Goal: Task Accomplishment & Management: Manage account settings

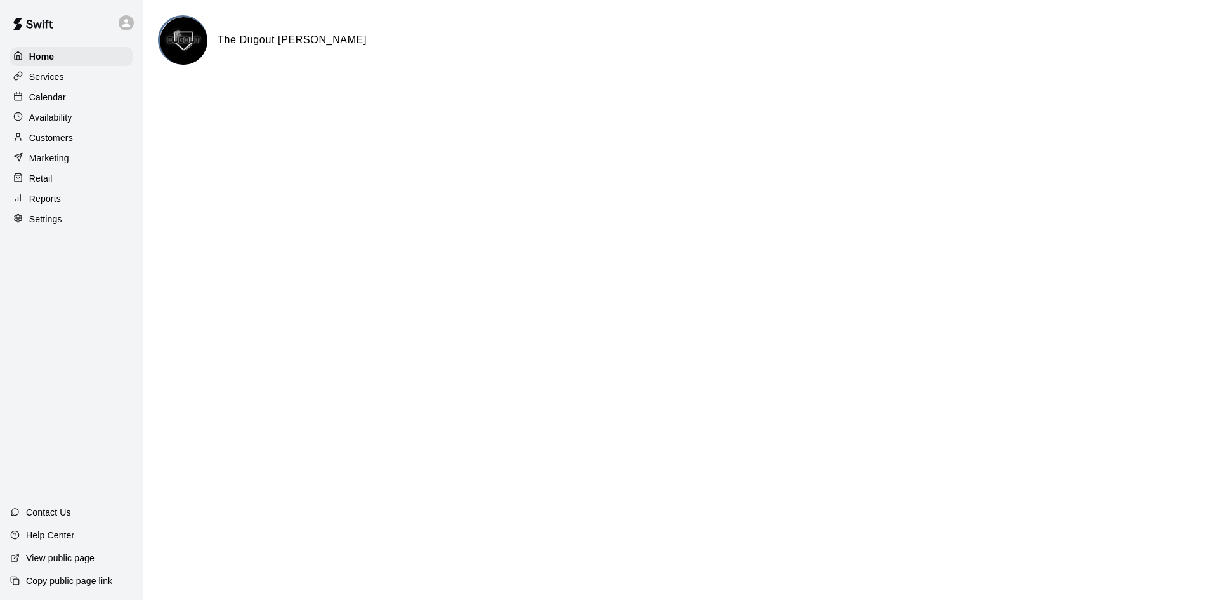
click at [51, 183] on p "Retail" at bounding box center [40, 178] width 23 height 13
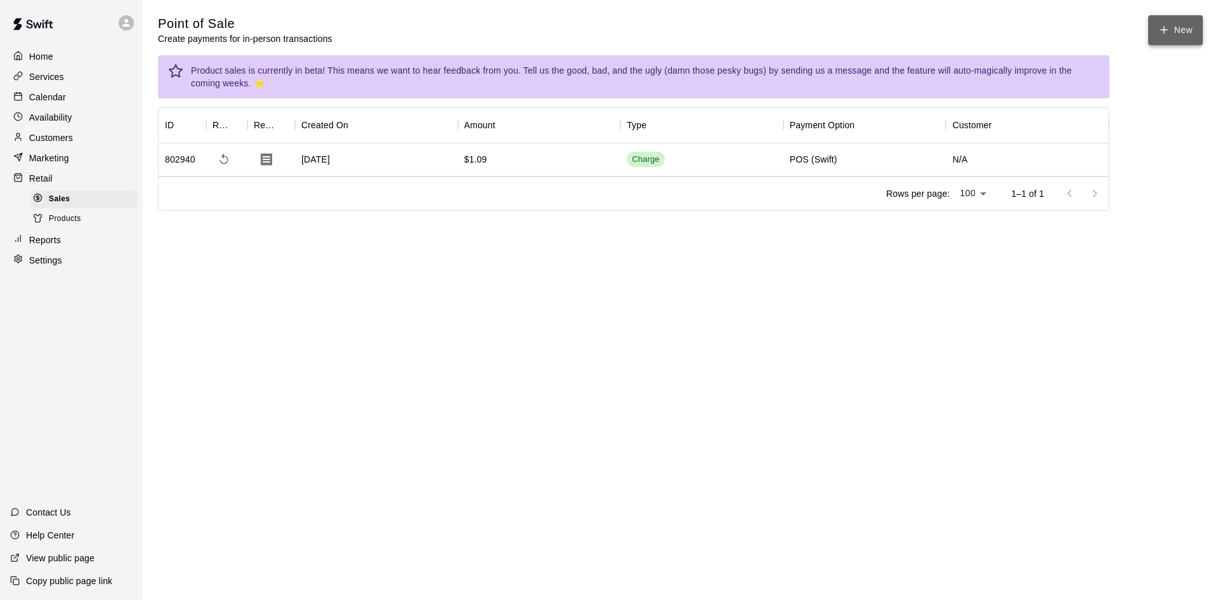
click at [1183, 34] on button "New" at bounding box center [1176, 30] width 55 height 30
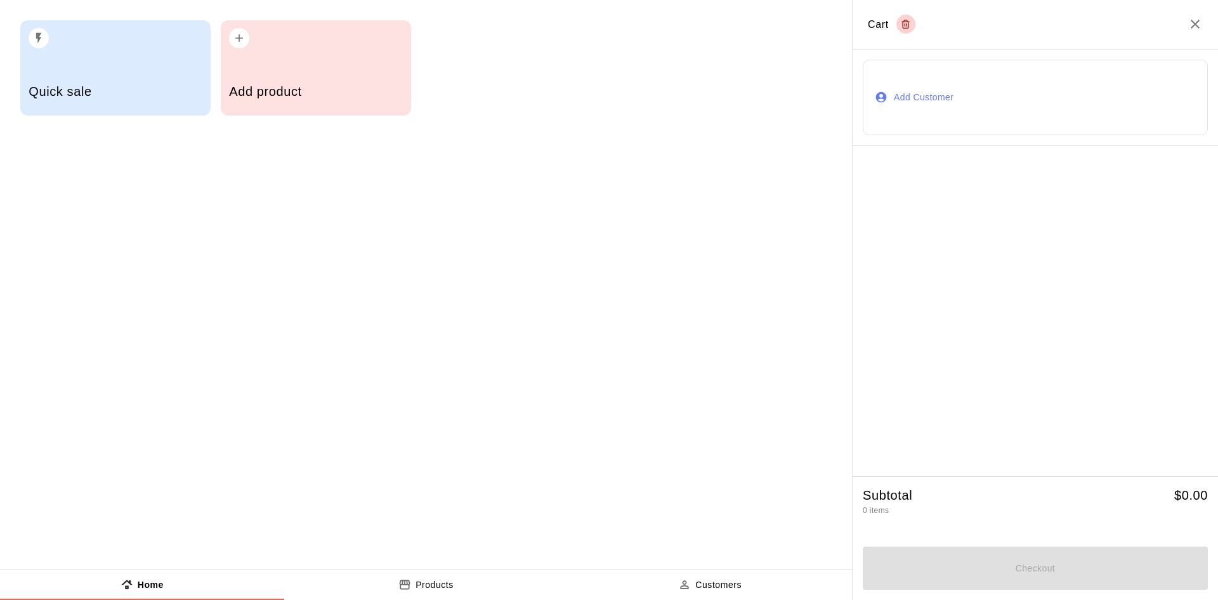
click at [991, 98] on button "Add Customer" at bounding box center [1035, 98] width 345 height 76
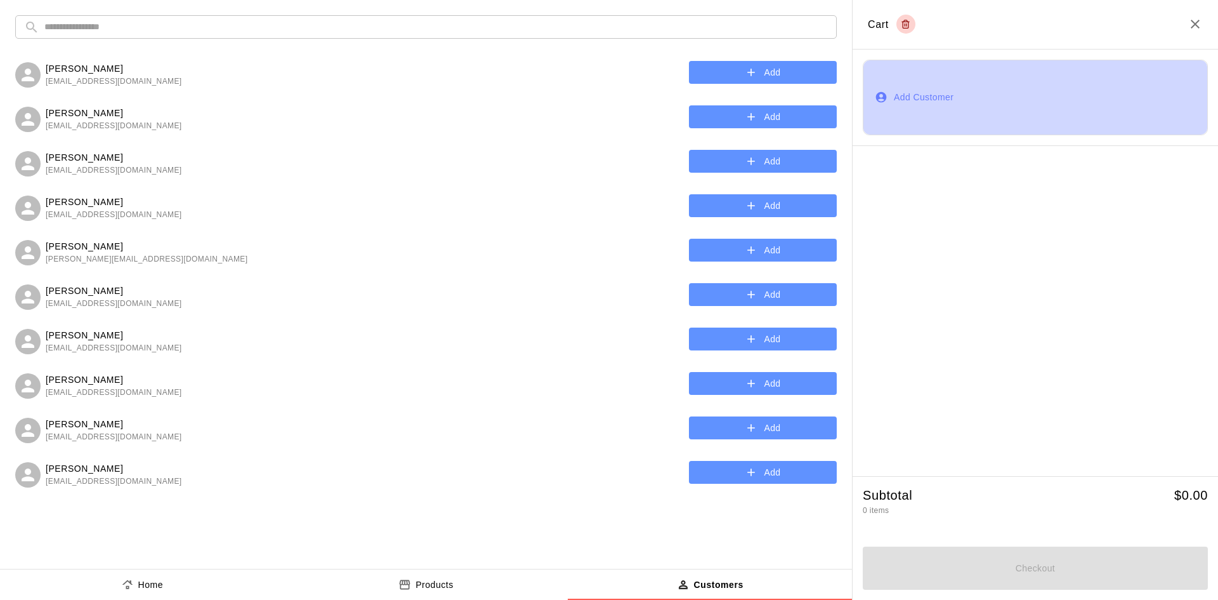
click at [951, 94] on button "Add Customer" at bounding box center [1035, 98] width 345 height 76
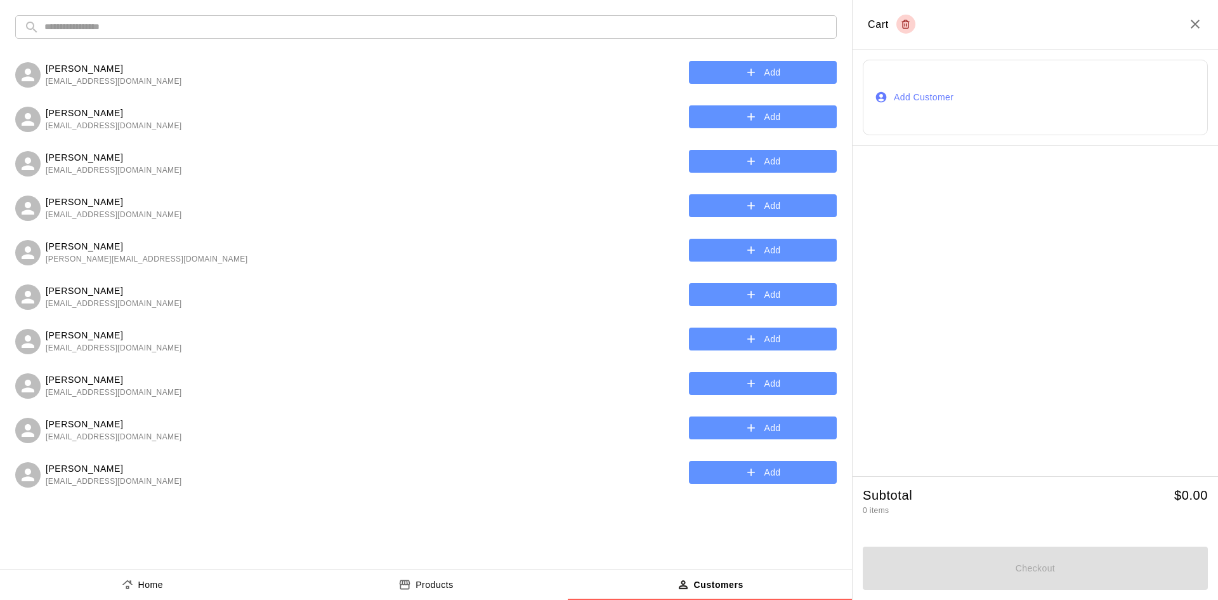
click at [913, 95] on button "Add Customer" at bounding box center [1035, 98] width 345 height 76
click at [874, 25] on div "Cart" at bounding box center [892, 24] width 48 height 19
click at [727, 585] on p "Customers" at bounding box center [719, 584] width 50 height 13
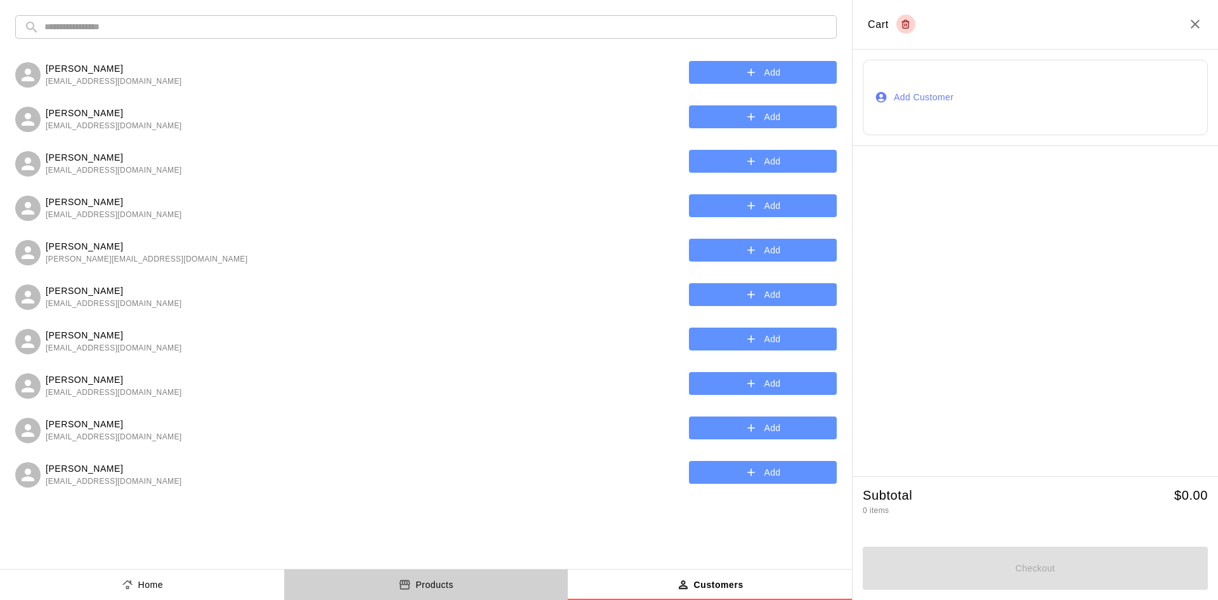
click at [469, 585] on button "Products" at bounding box center [426, 584] width 284 height 30
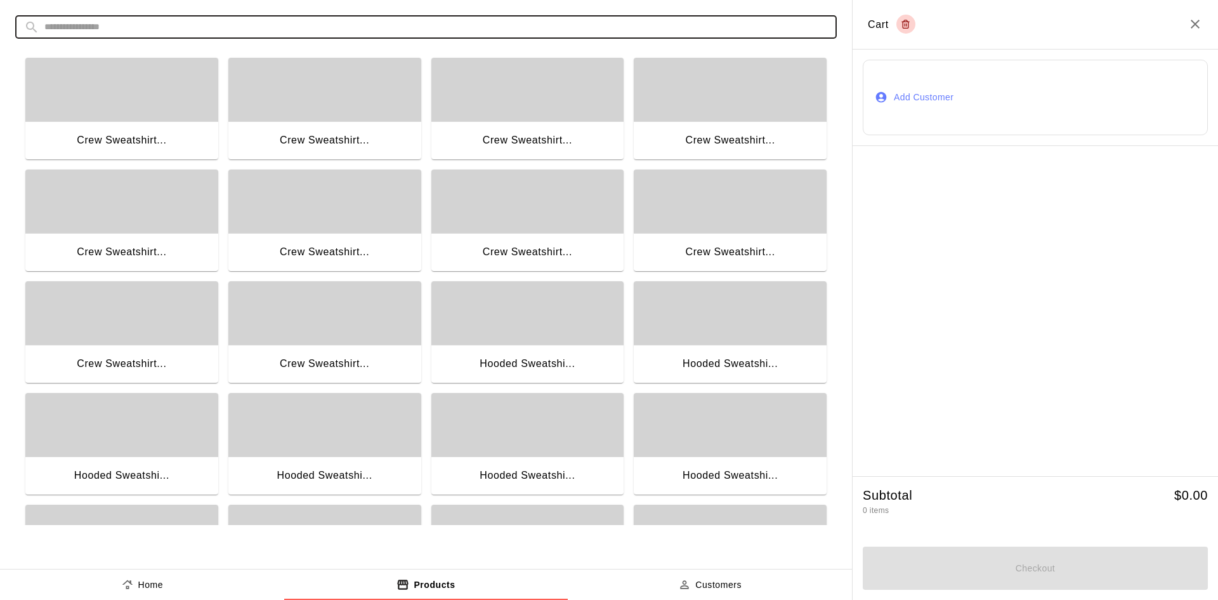
click at [128, 25] on input "text" at bounding box center [436, 26] width 784 height 23
type input "**********"
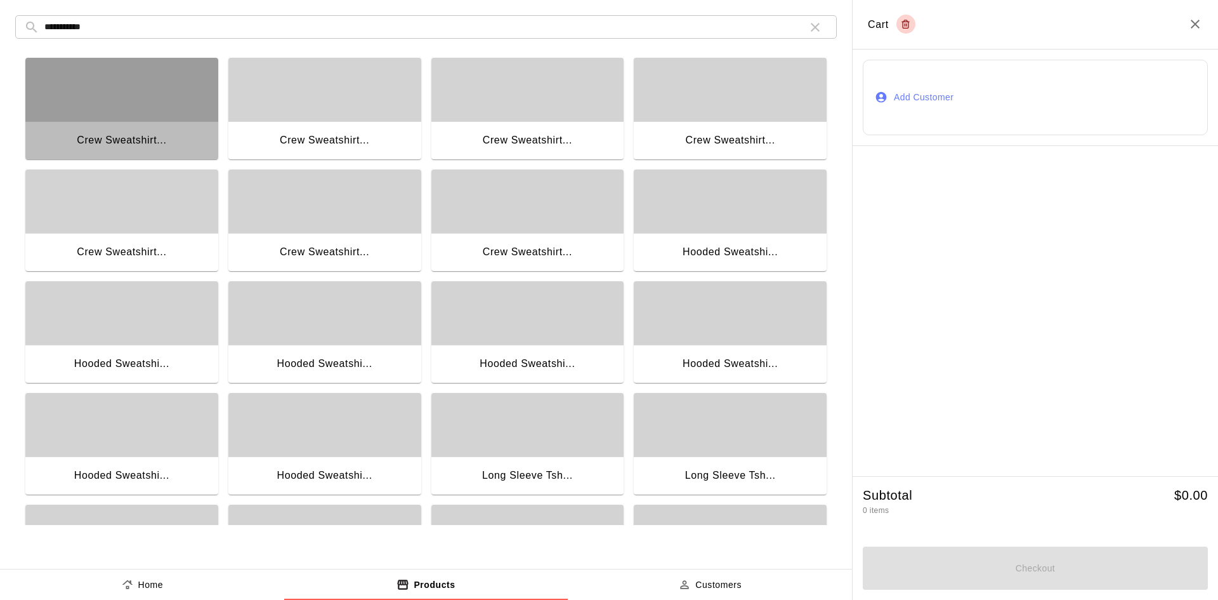
click at [176, 128] on div "Crew Sweatshirt..." at bounding box center [121, 141] width 193 height 41
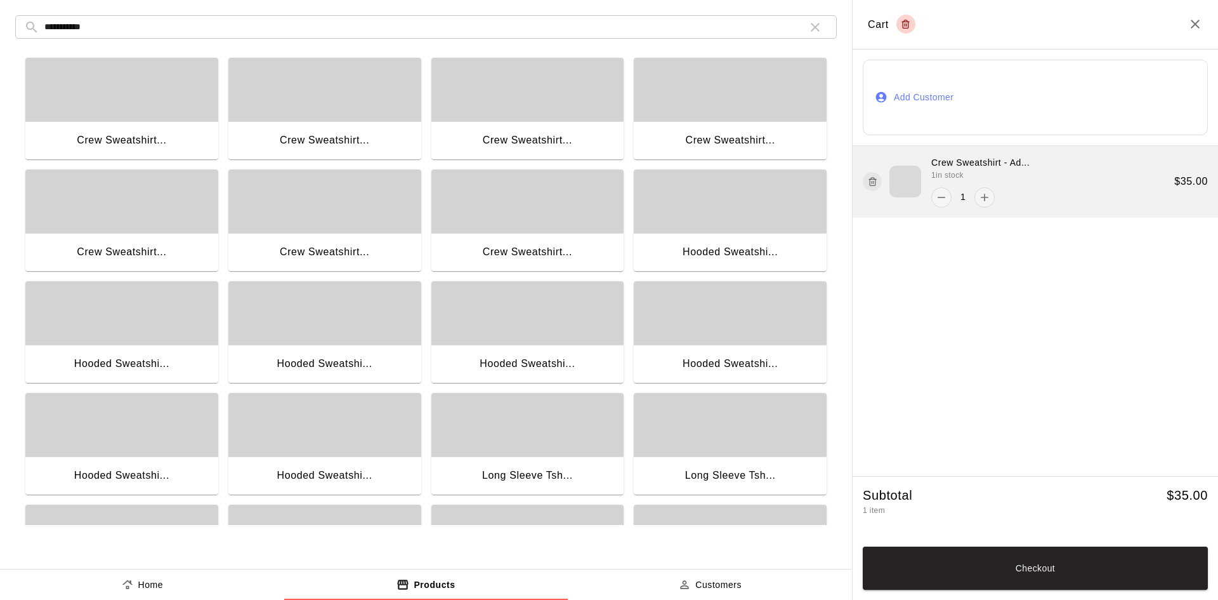
click at [911, 161] on div "Crew Sweatshirt - Ad... 1 in stock 1" at bounding box center [946, 181] width 167 height 51
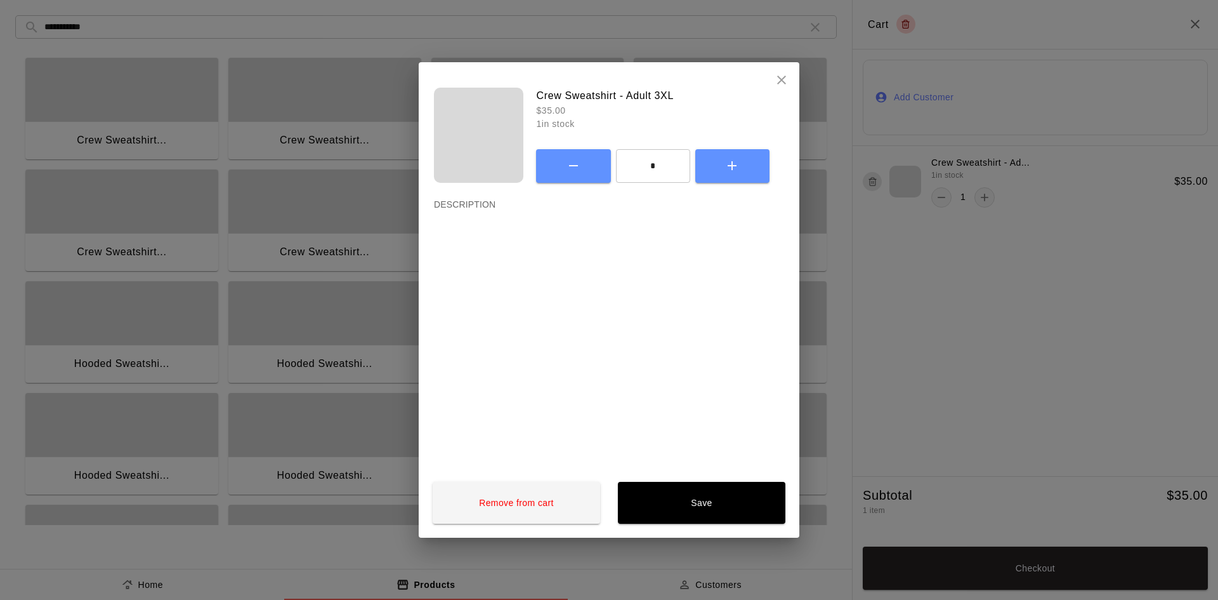
click at [784, 79] on icon "close" at bounding box center [781, 79] width 15 height 15
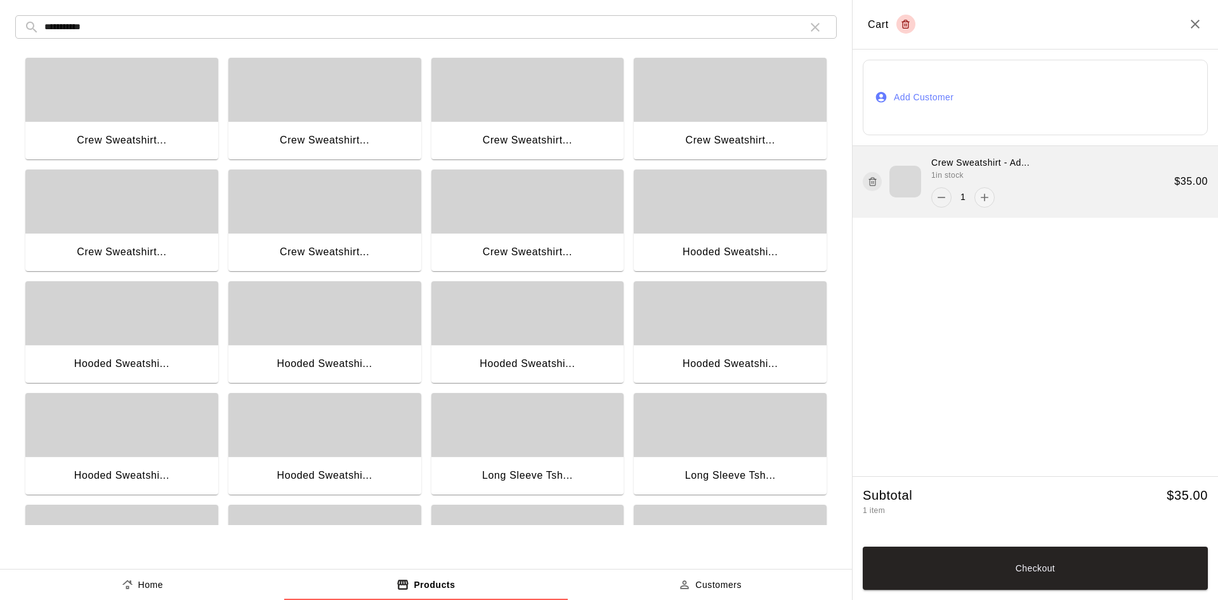
click at [939, 195] on icon "remove" at bounding box center [941, 197] width 13 height 13
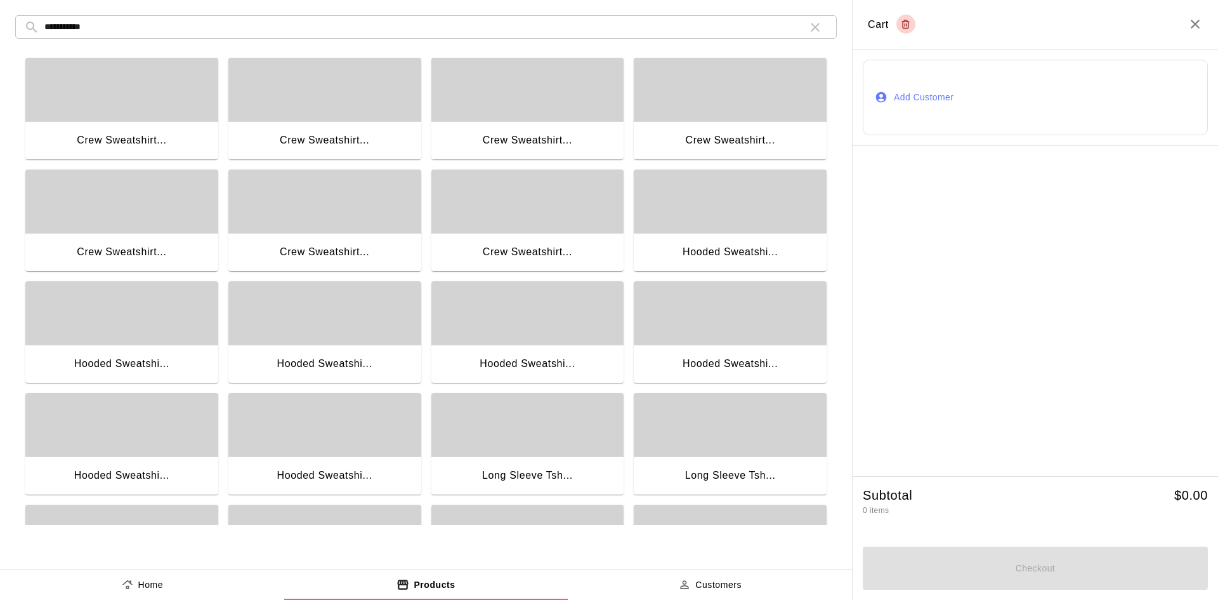
click at [515, 227] on div "button" at bounding box center [528, 200] width 193 height 63
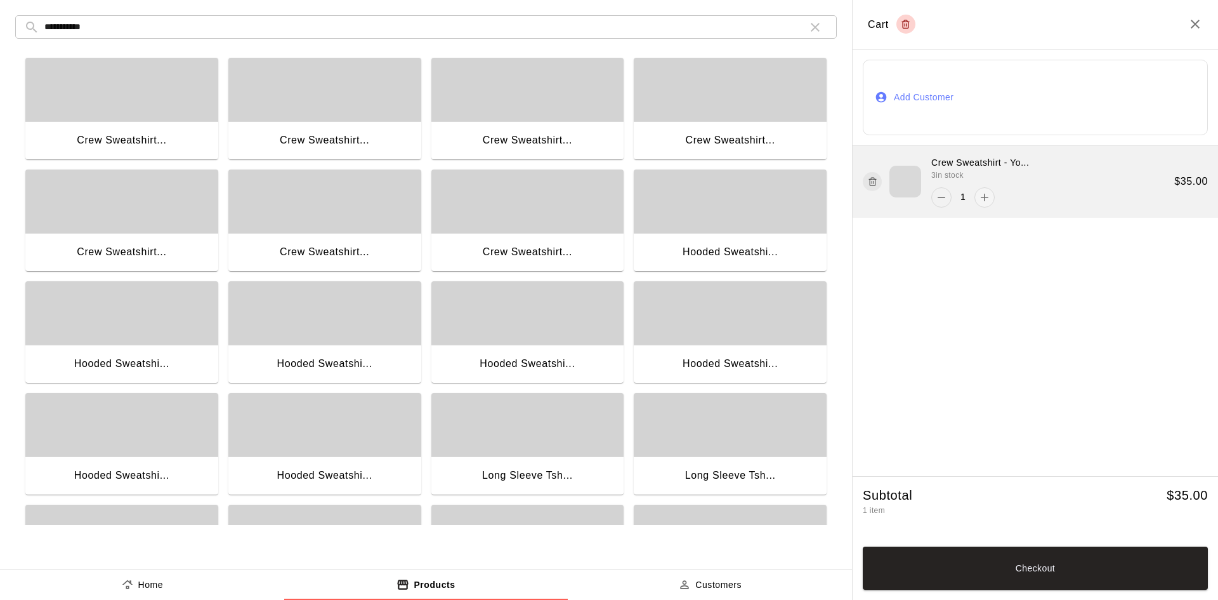
click at [941, 195] on icon "remove" at bounding box center [941, 197] width 13 height 13
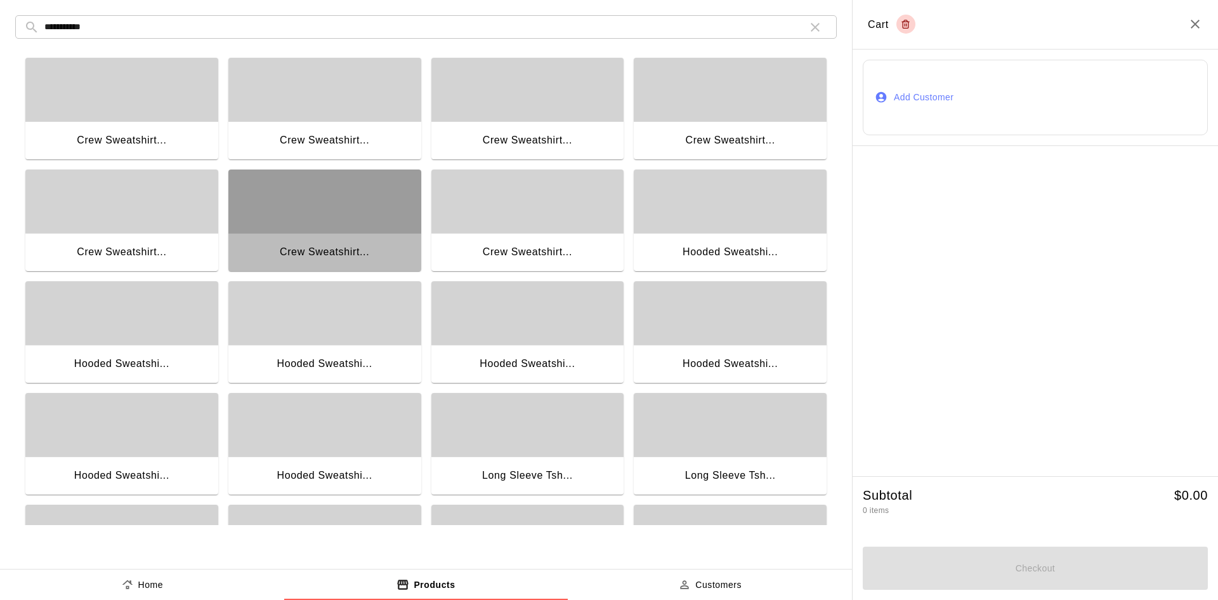
click at [314, 216] on div "button" at bounding box center [324, 200] width 193 height 63
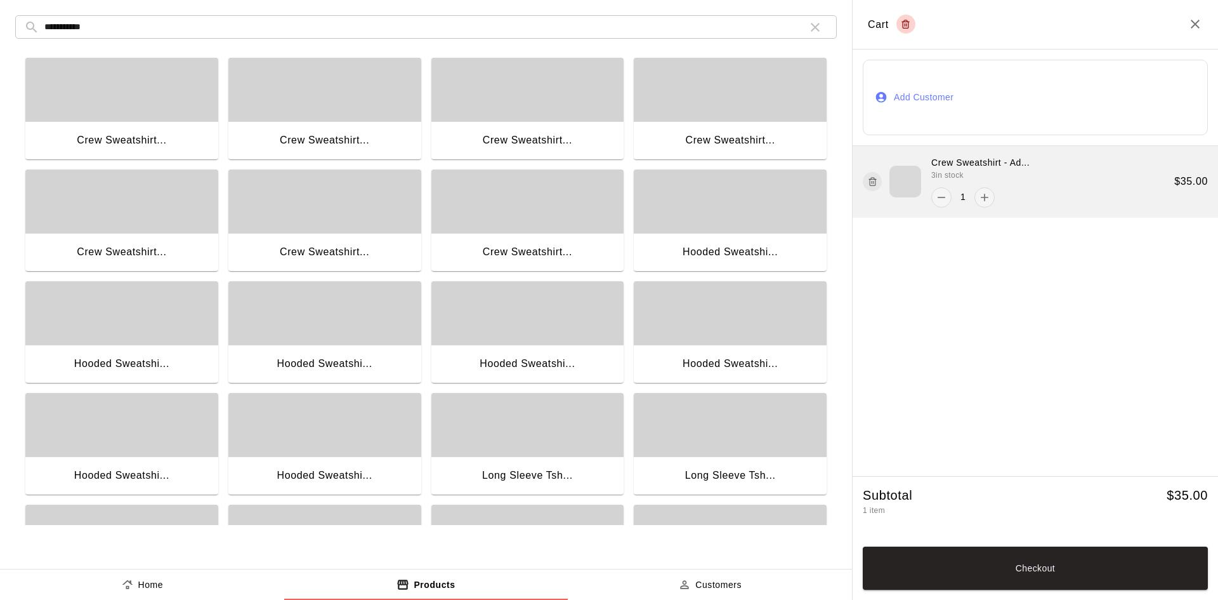
click at [1032, 166] on div "Crew Sweatshirt - Ad... 3 in stock 1 $ 35.00" at bounding box center [1036, 182] width 366 height 72
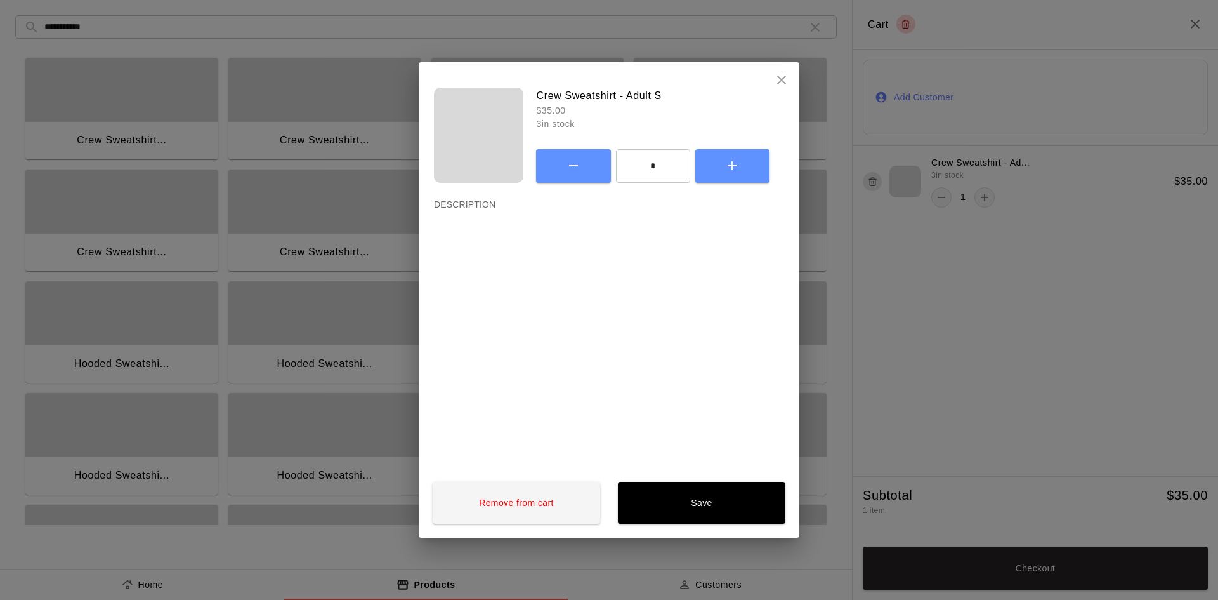
click at [781, 81] on icon "close" at bounding box center [781, 80] width 9 height 9
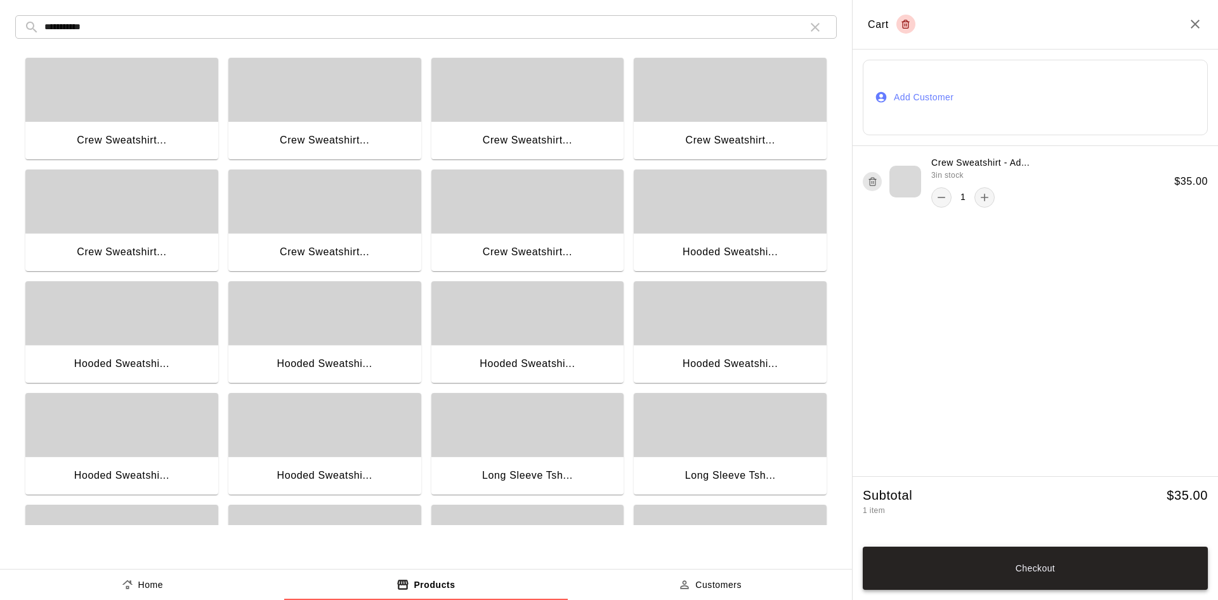
click at [1100, 564] on button "Checkout" at bounding box center [1035, 567] width 345 height 43
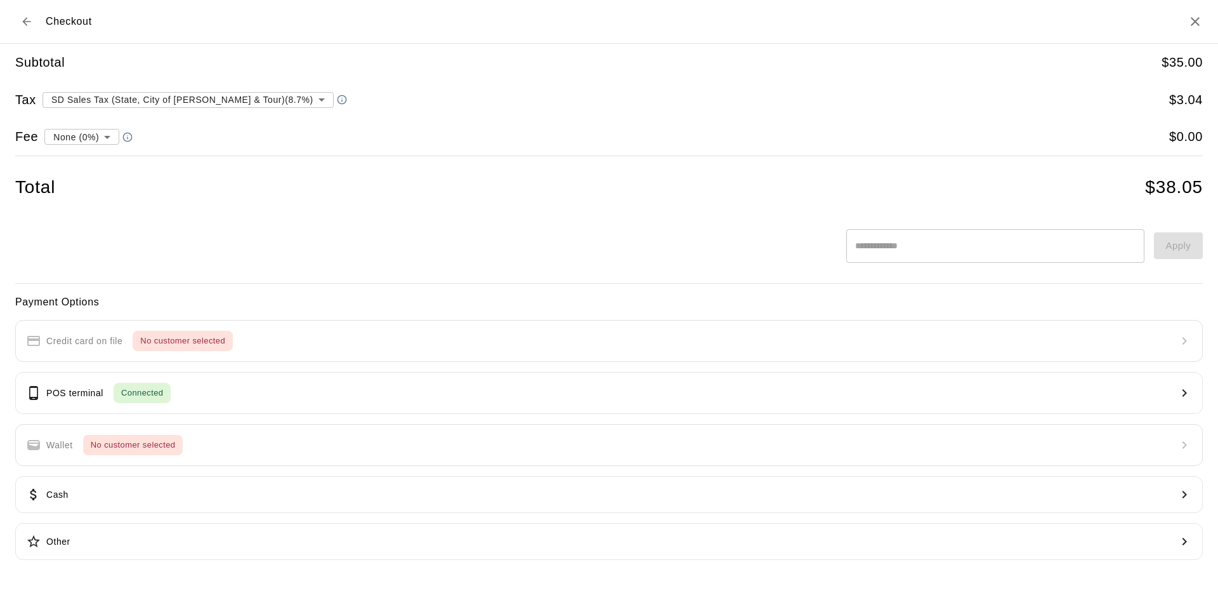
click at [1184, 60] on h5 "$ 35.00" at bounding box center [1182, 62] width 41 height 17
click at [23, 22] on icon "Back to cart" at bounding box center [26, 21] width 8 height 8
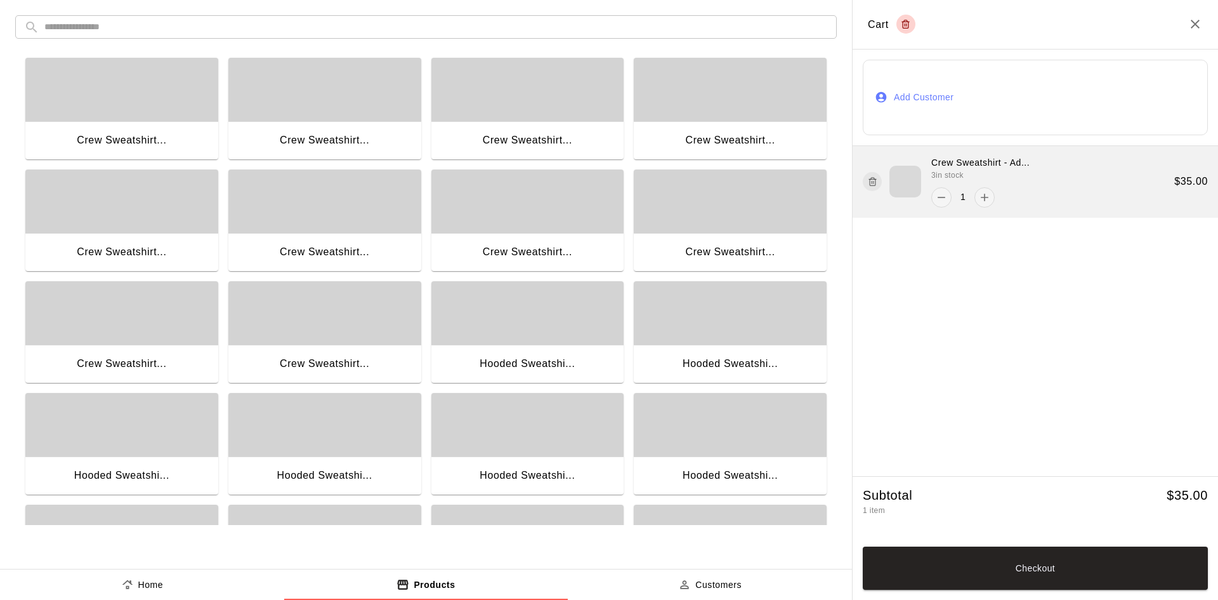
click at [1020, 170] on div "Crew Sweatshirt - Ad... 3 in stock 1" at bounding box center [981, 181] width 98 height 51
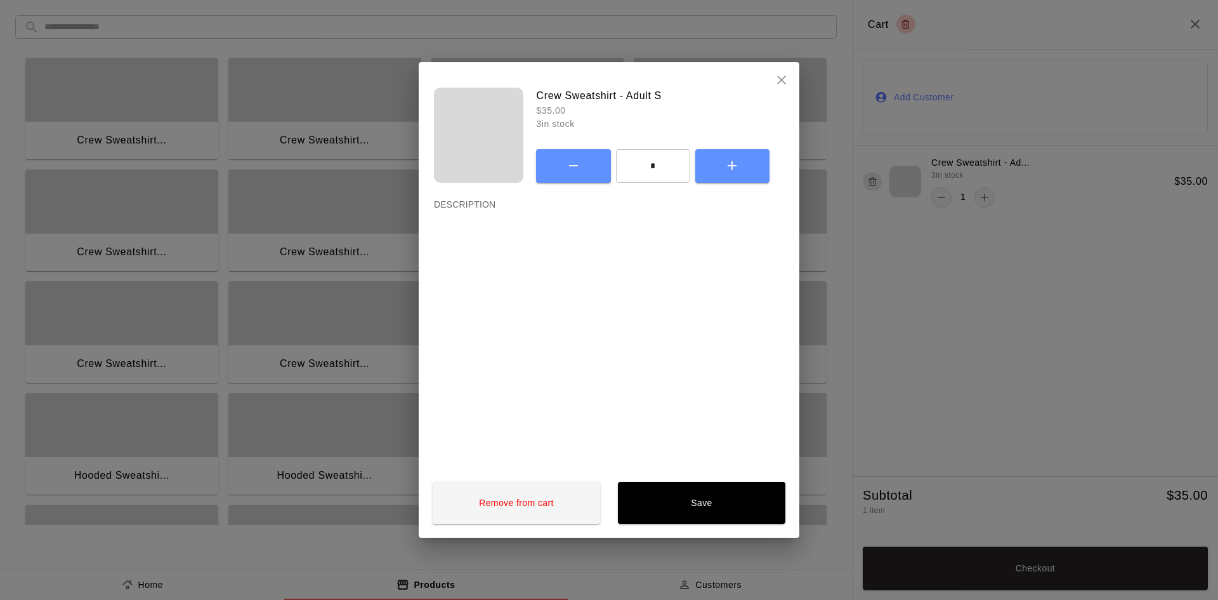
click at [459, 138] on div at bounding box center [478, 135] width 89 height 95
click at [599, 112] on p "$ 35.00" at bounding box center [660, 110] width 248 height 13
drag, startPoint x: 583, startPoint y: 110, endPoint x: 576, endPoint y: 108, distance: 7.8
click at [583, 110] on p "$ 35.00" at bounding box center [660, 110] width 248 height 13
click at [575, 107] on p "$ 35.00" at bounding box center [660, 110] width 248 height 13
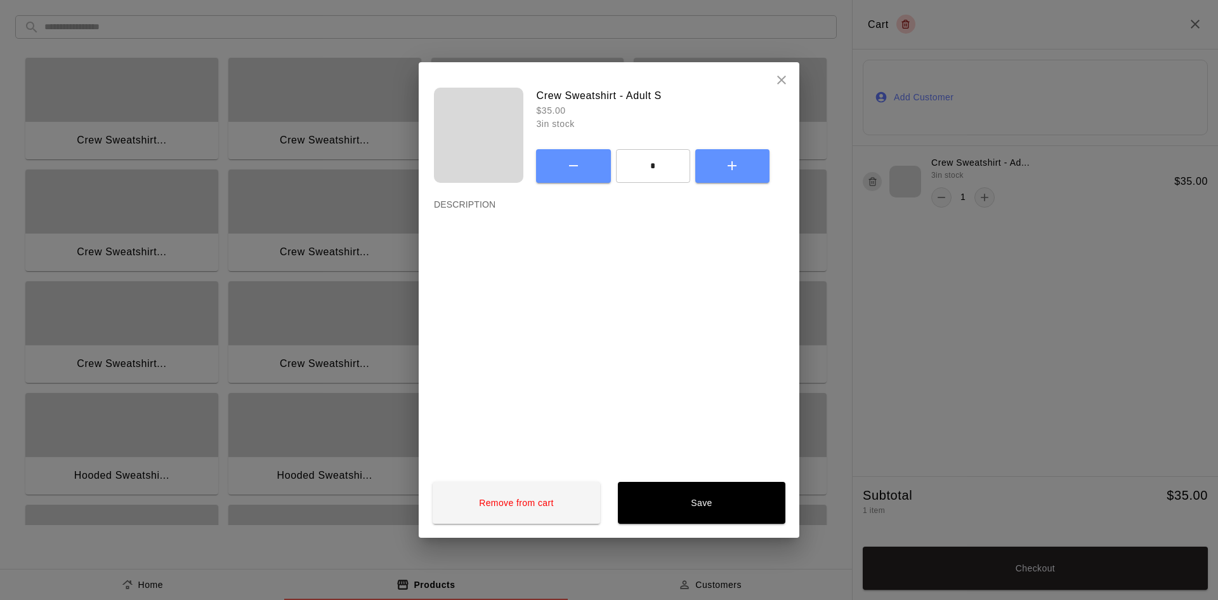
click at [781, 212] on div "Crew Sweatshirt - Adult S $ 35.00 3 in stock * ​ DESCRIPTION" at bounding box center [609, 268] width 381 height 360
click at [971, 305] on div "Crew Sweatshirt - Adult S $ 35.00 3 in stock * ​ DESCRIPTION Remove from cart S…" at bounding box center [609, 300] width 1218 height 600
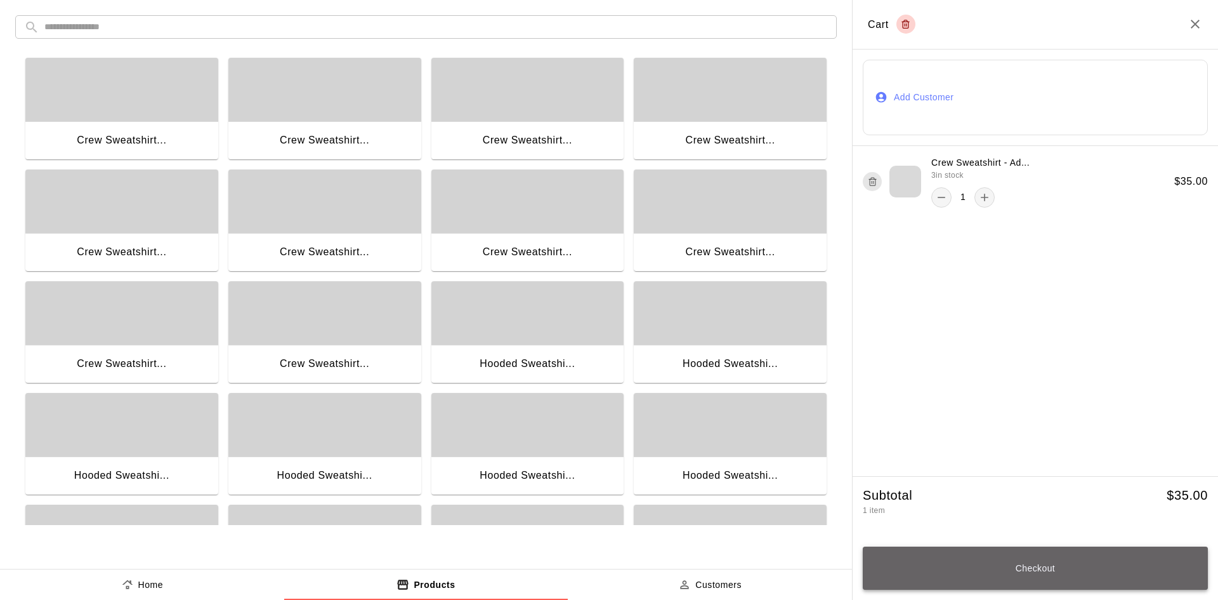
click at [1067, 564] on button "Checkout" at bounding box center [1035, 567] width 345 height 43
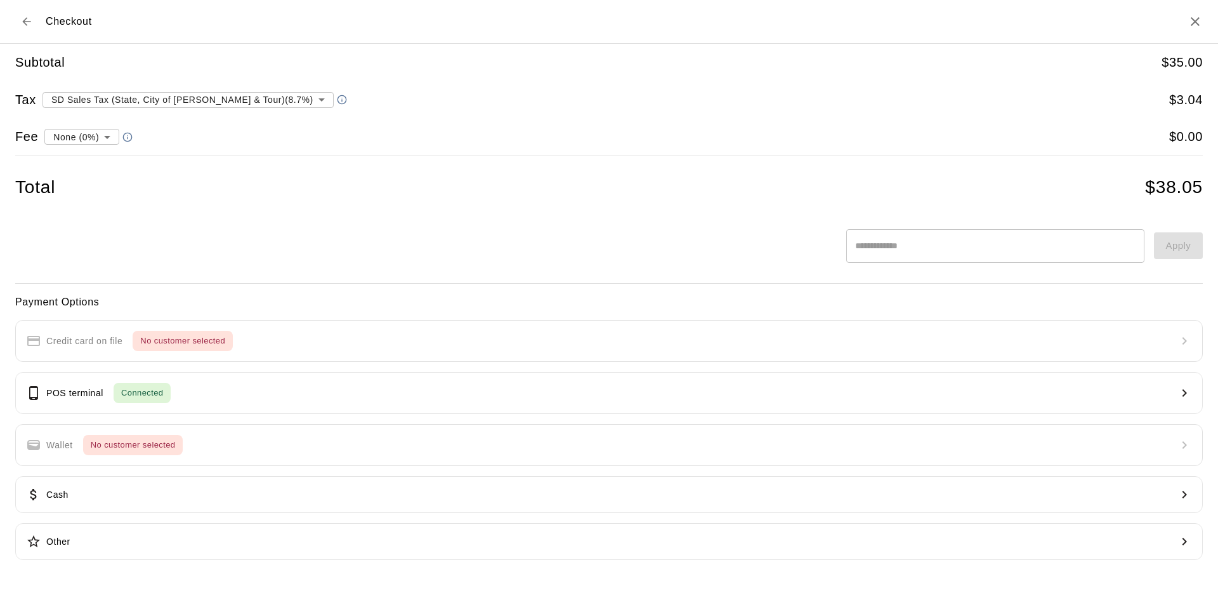
click at [885, 244] on input "text" at bounding box center [996, 246] width 298 height 34
click at [81, 133] on body "**********" at bounding box center [609, 123] width 1218 height 246
click at [81, 133] on div at bounding box center [609, 300] width 1218 height 600
click at [449, 177] on div "Total $ 38.05" at bounding box center [609, 187] width 1188 height 22
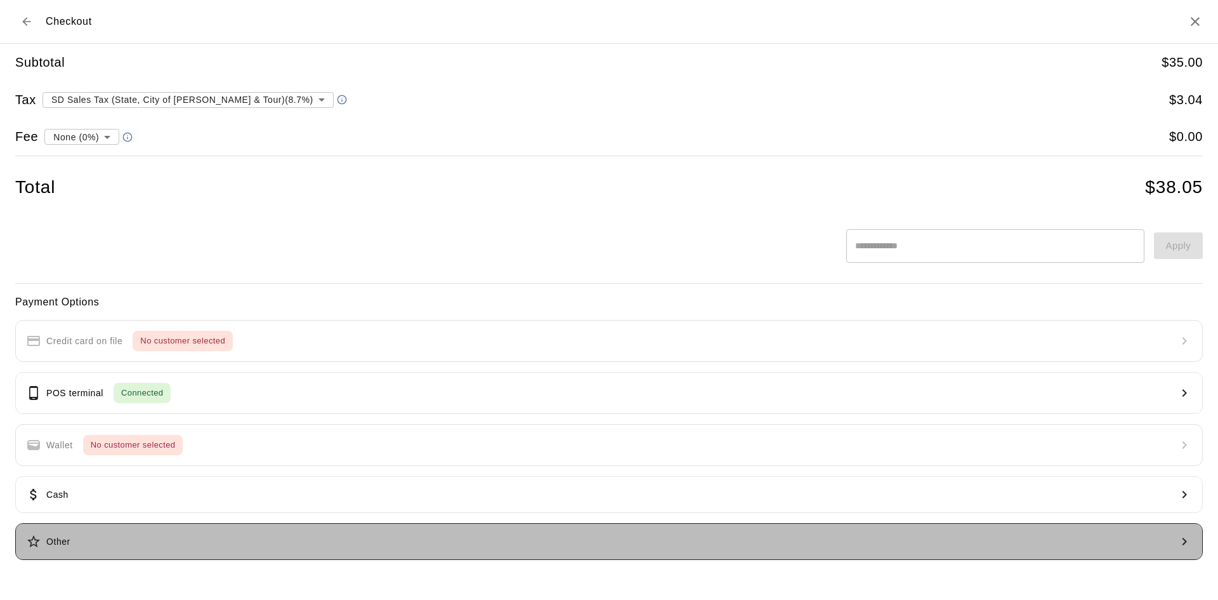
click at [113, 543] on button "Other" at bounding box center [609, 541] width 1188 height 37
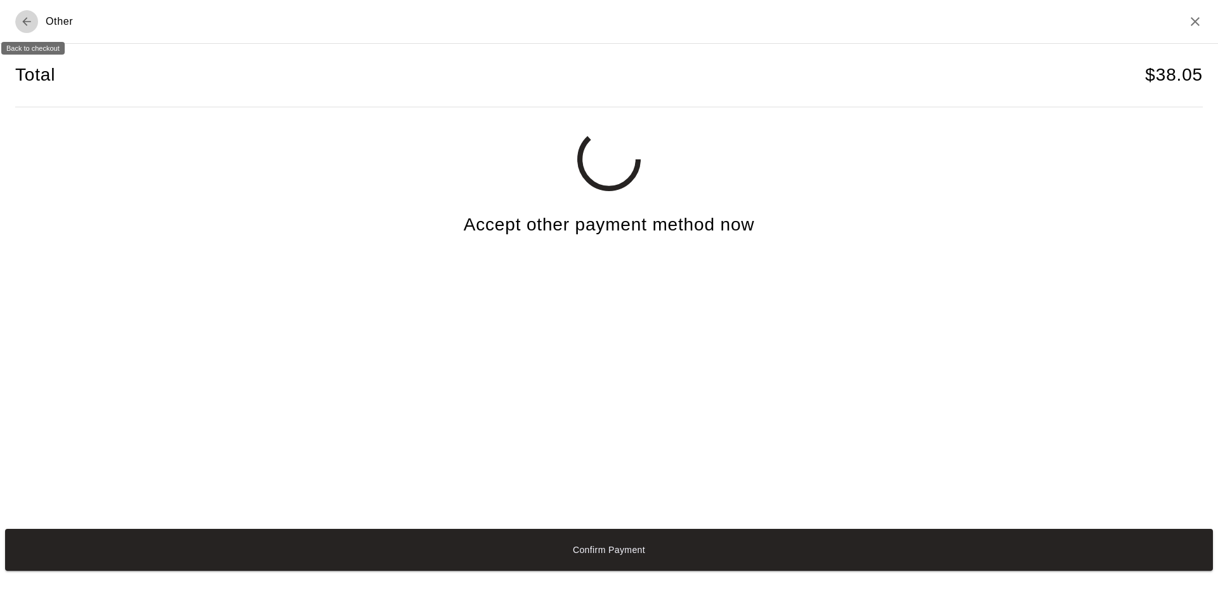
click at [29, 22] on icon "Back to checkout" at bounding box center [26, 21] width 13 height 13
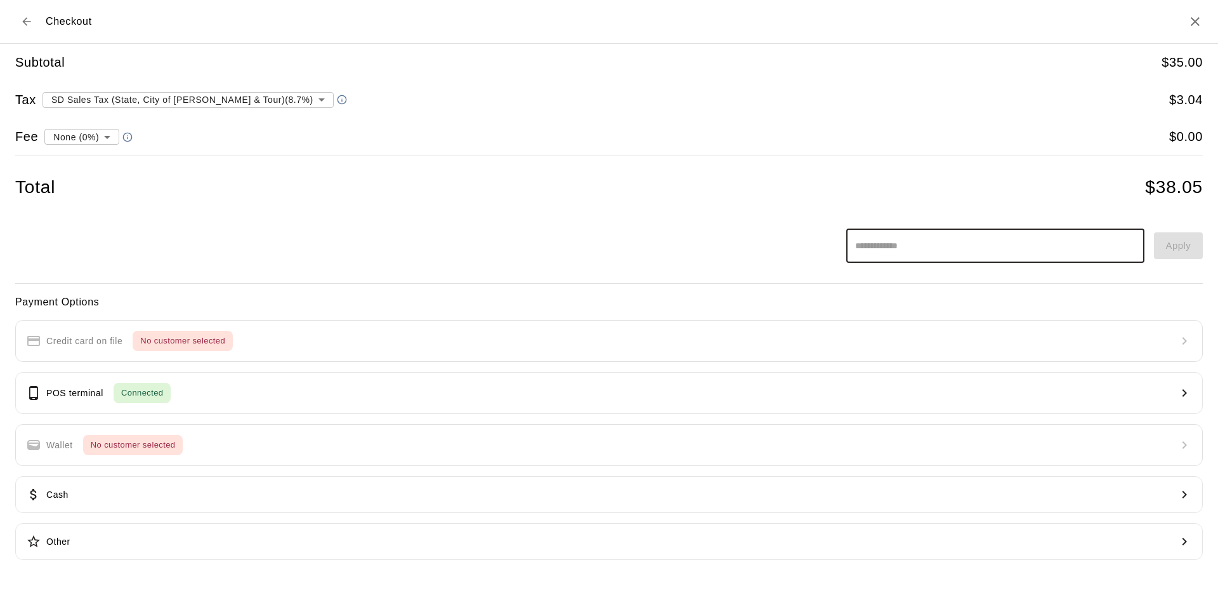
click at [935, 248] on input "text" at bounding box center [996, 246] width 298 height 34
click at [22, 20] on icon "Back to cart" at bounding box center [26, 21] width 13 height 13
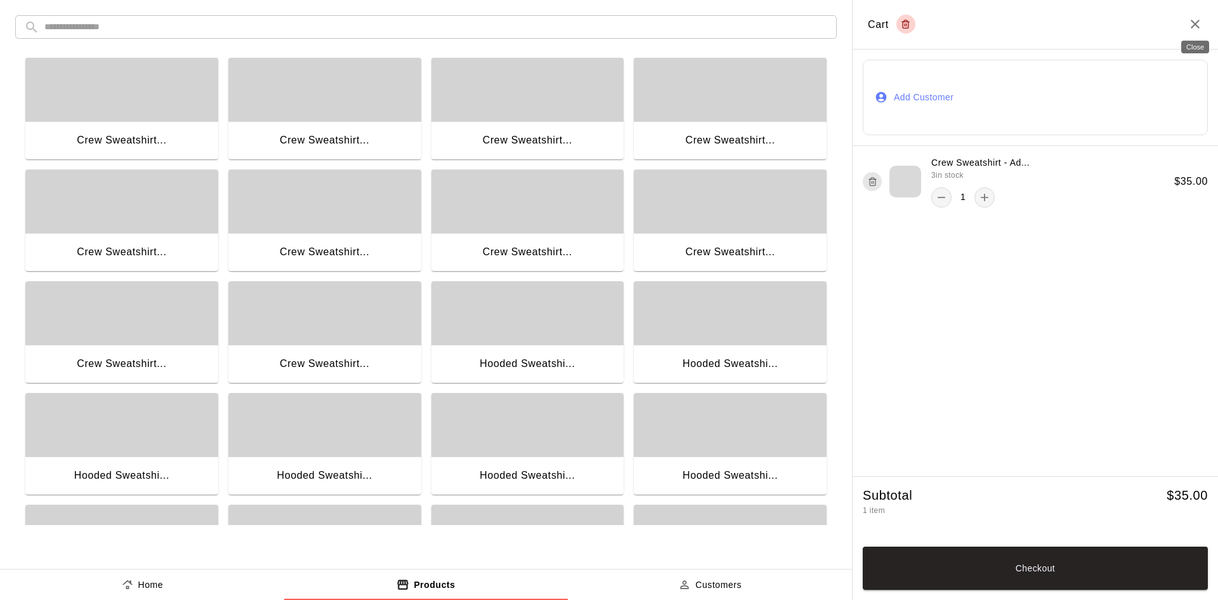
click at [1198, 27] on icon "Close" at bounding box center [1195, 24] width 9 height 9
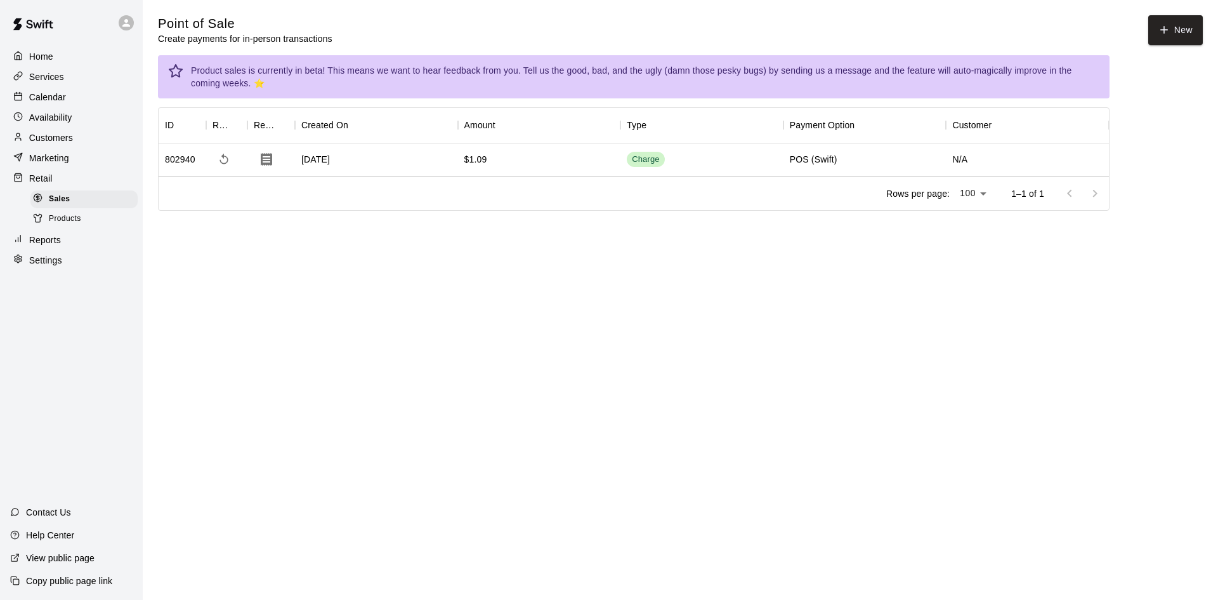
click at [50, 266] on p "Settings" at bounding box center [45, 260] width 33 height 13
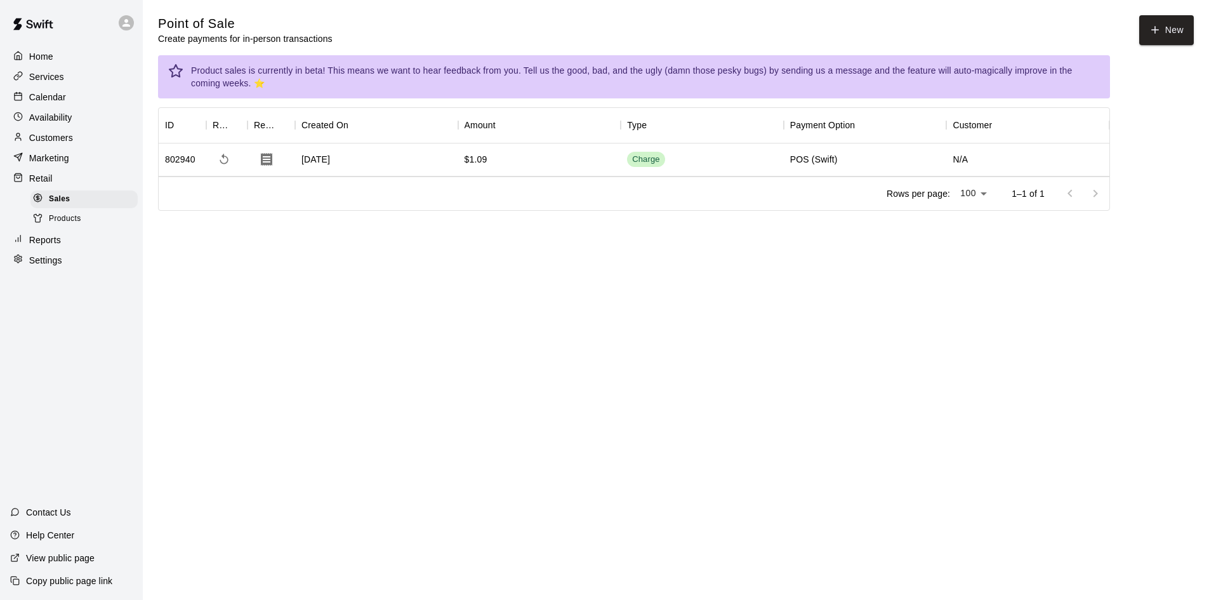
select select "**"
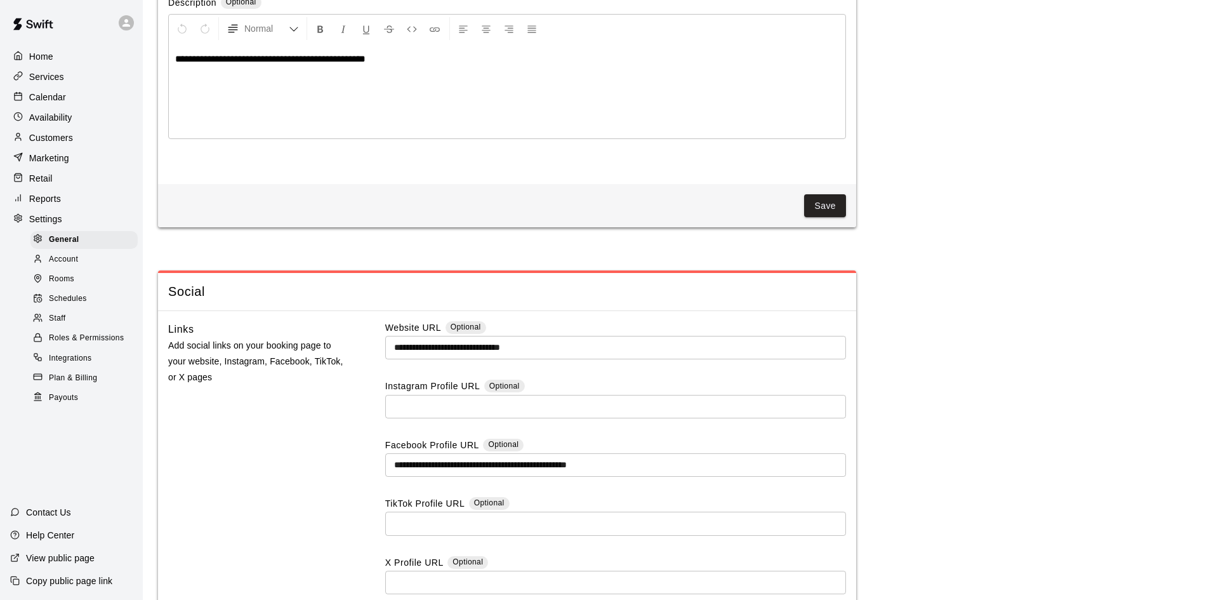
scroll to position [3176, 0]
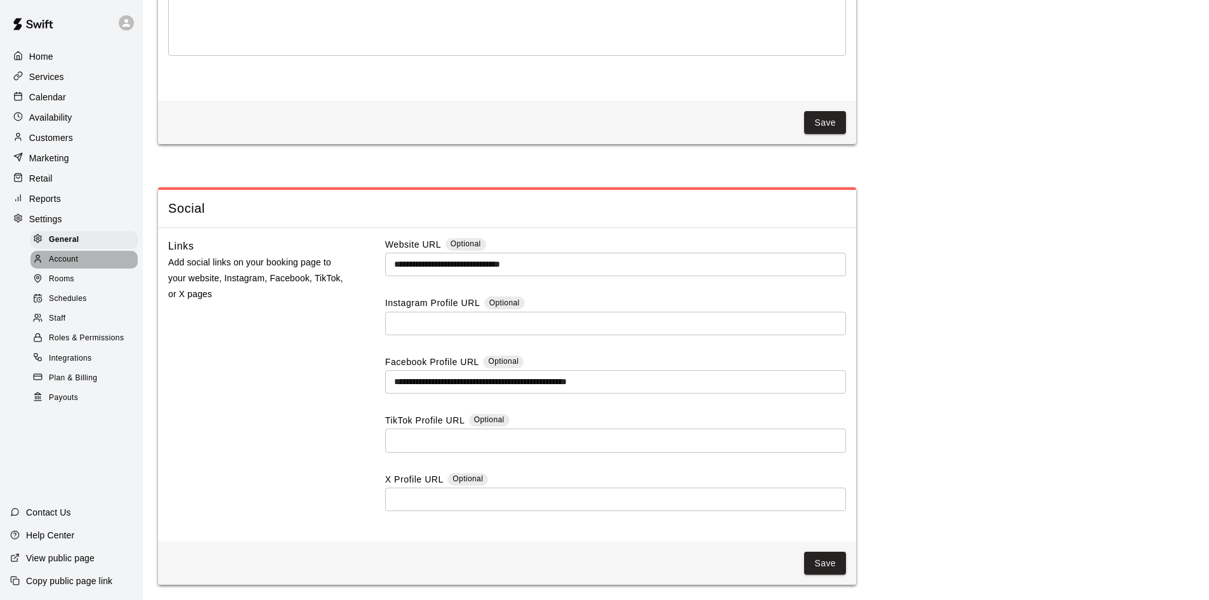
click at [58, 264] on span "Account" at bounding box center [63, 259] width 29 height 13
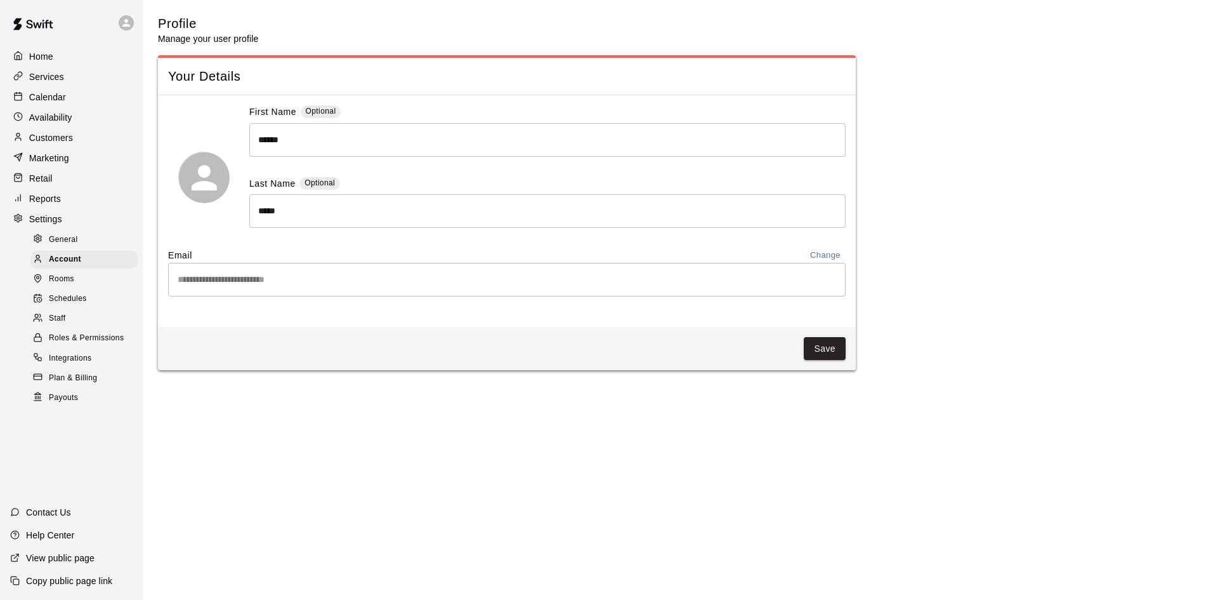
click at [53, 246] on span "General" at bounding box center [63, 240] width 29 height 13
select select "**"
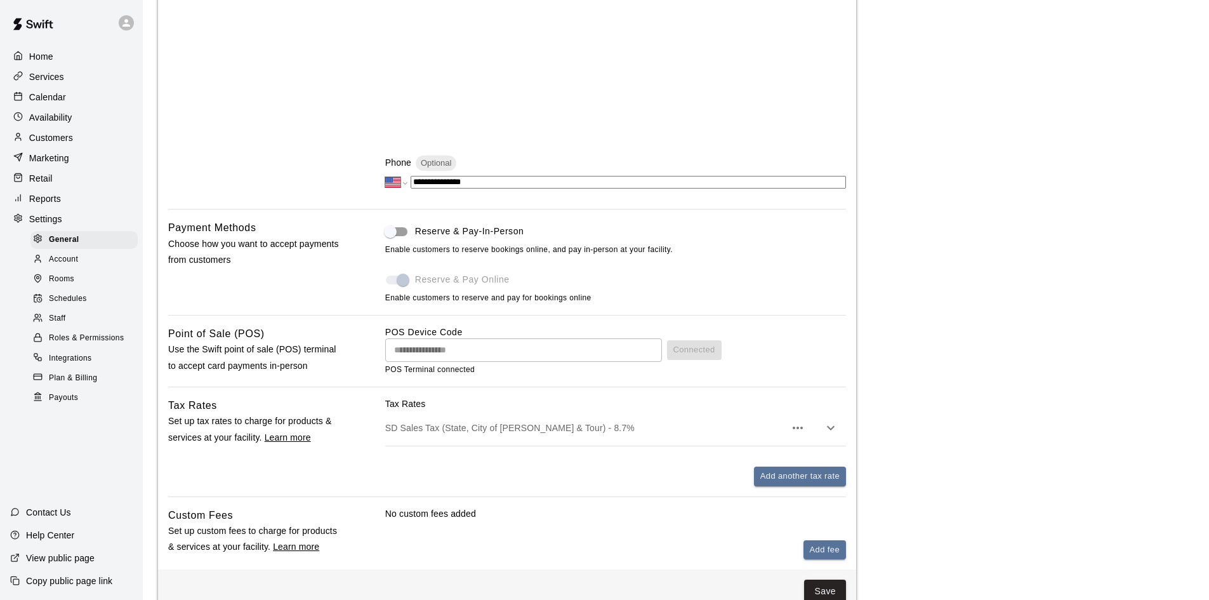
scroll to position [395, 0]
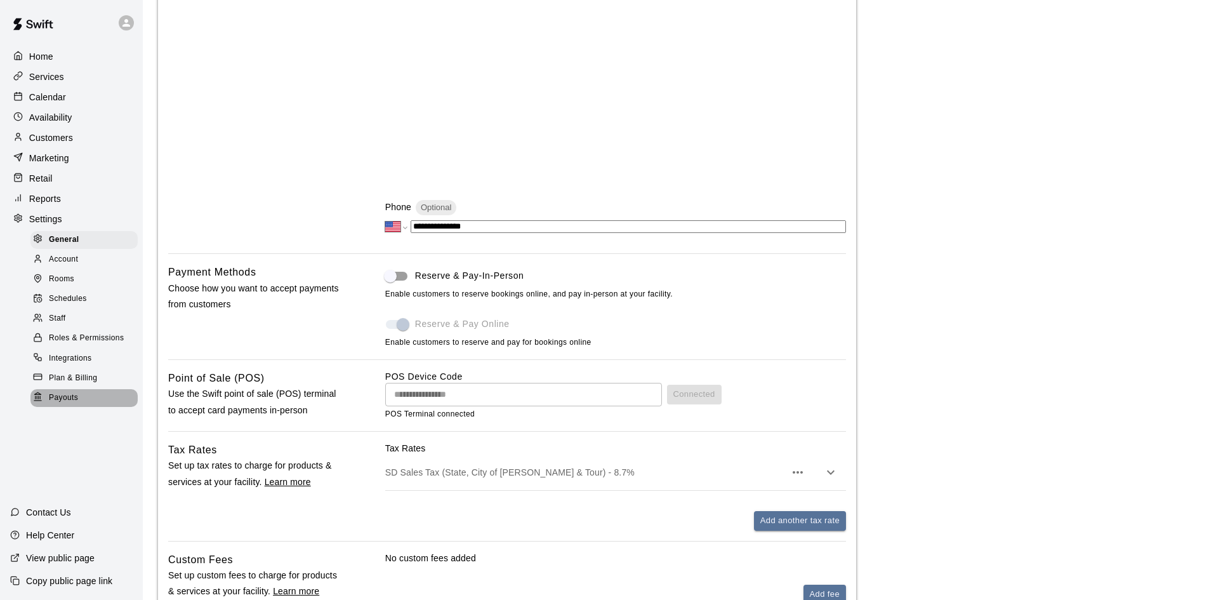
click at [72, 404] on span "Payouts" at bounding box center [63, 398] width 29 height 13
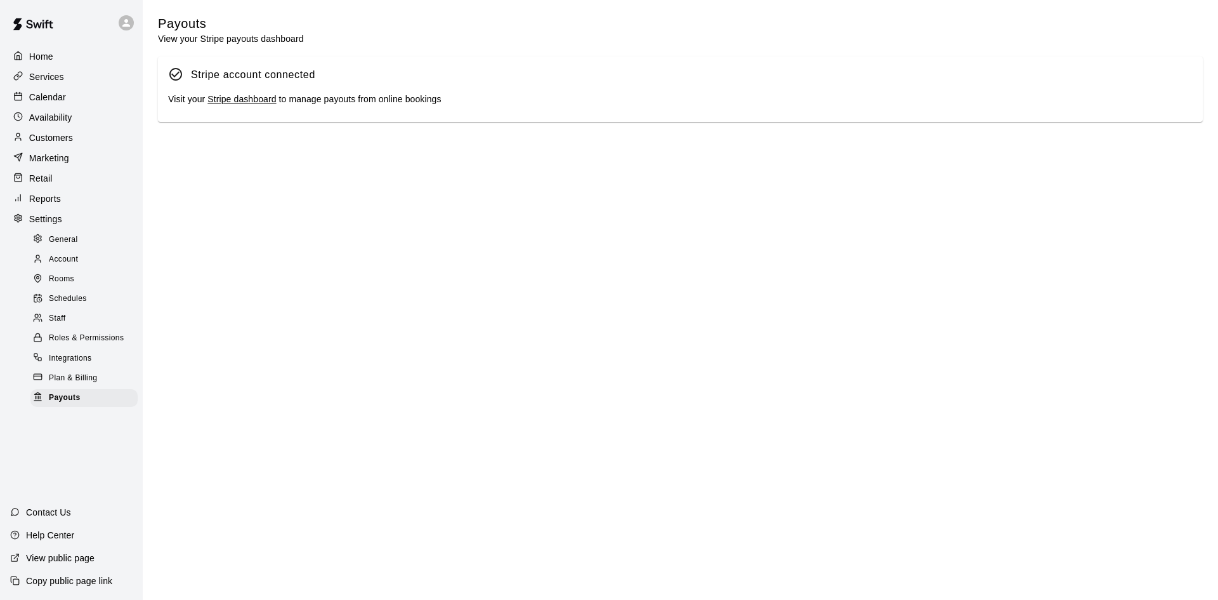
click at [56, 204] on p "Reports" at bounding box center [45, 198] width 32 height 13
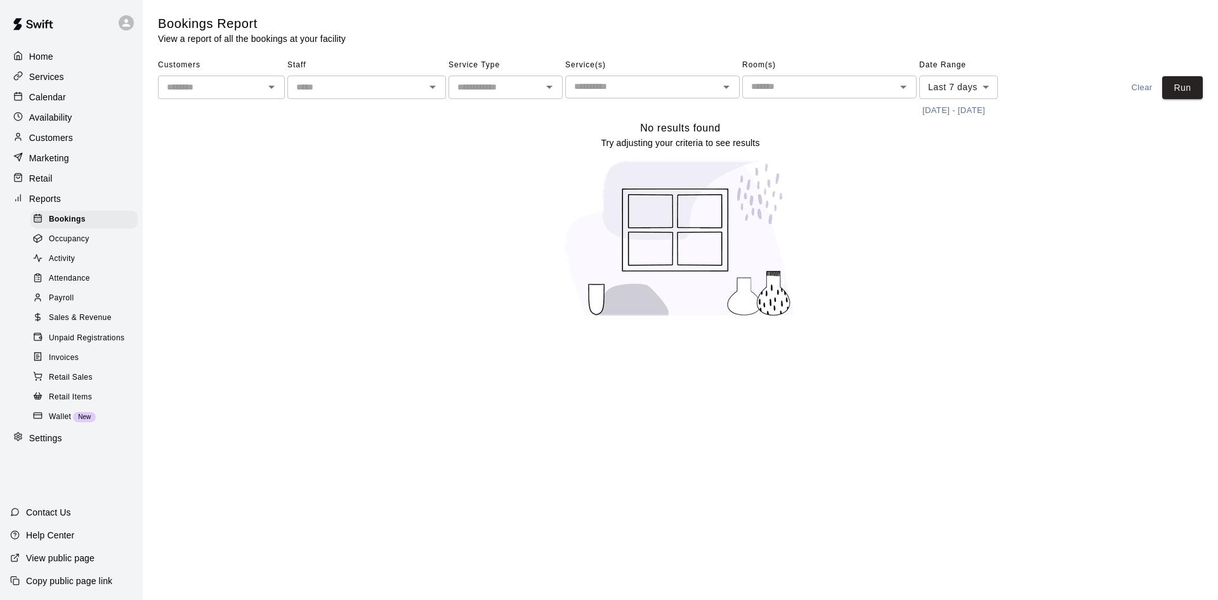
click at [91, 319] on div "Sales & Revenue" at bounding box center [83, 318] width 107 height 18
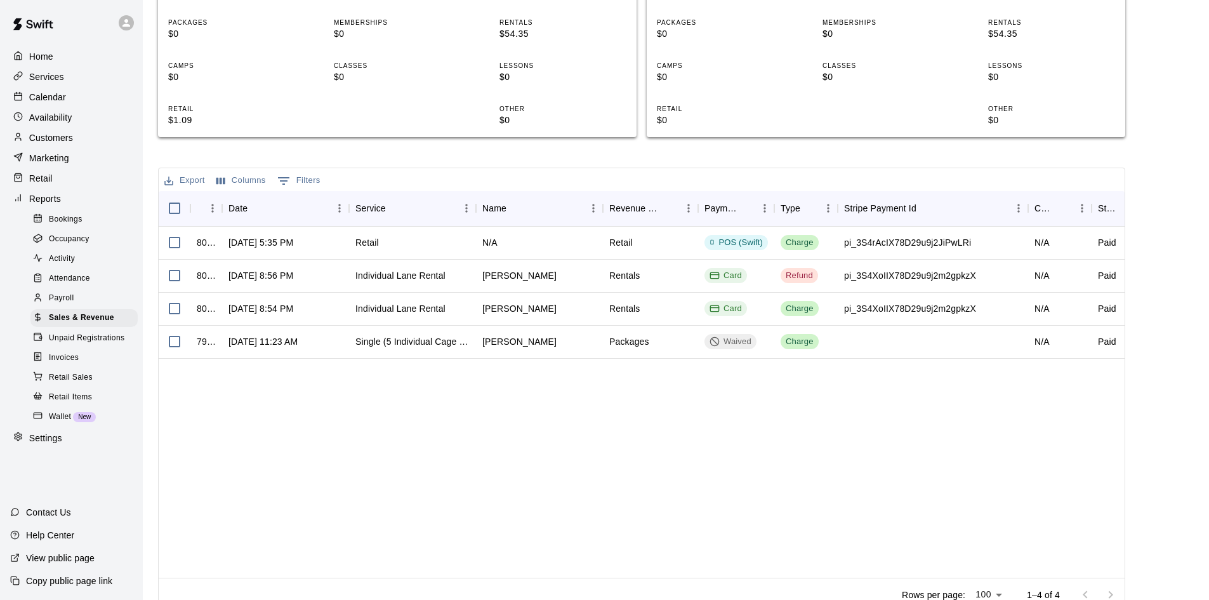
scroll to position [273, 0]
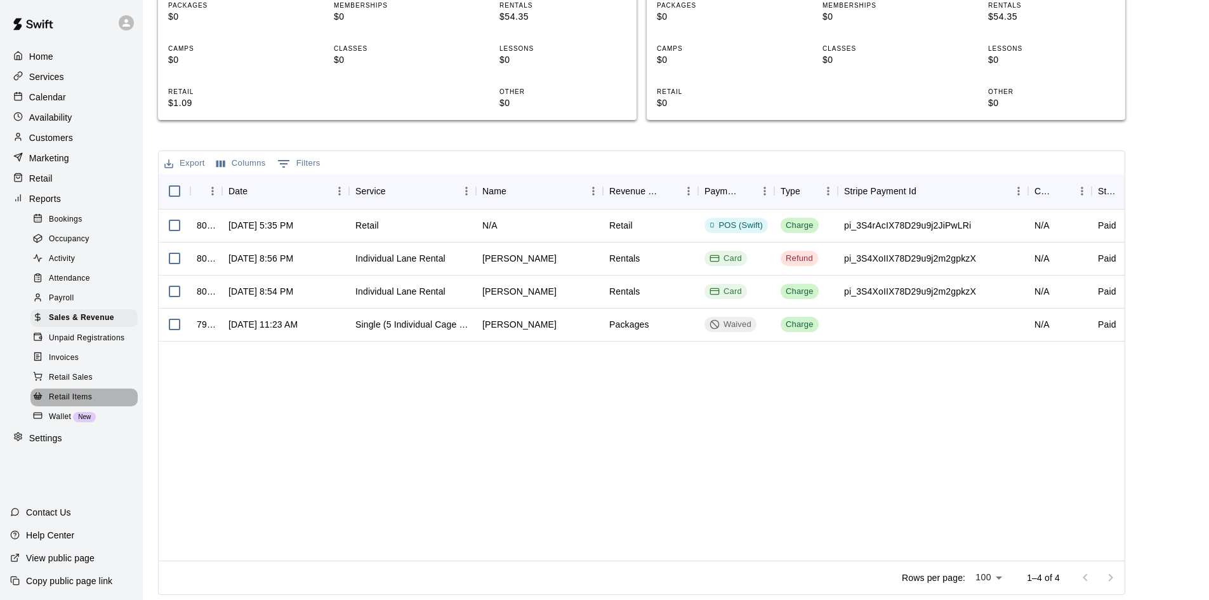
click at [57, 404] on span "Retail Items" at bounding box center [70, 397] width 43 height 13
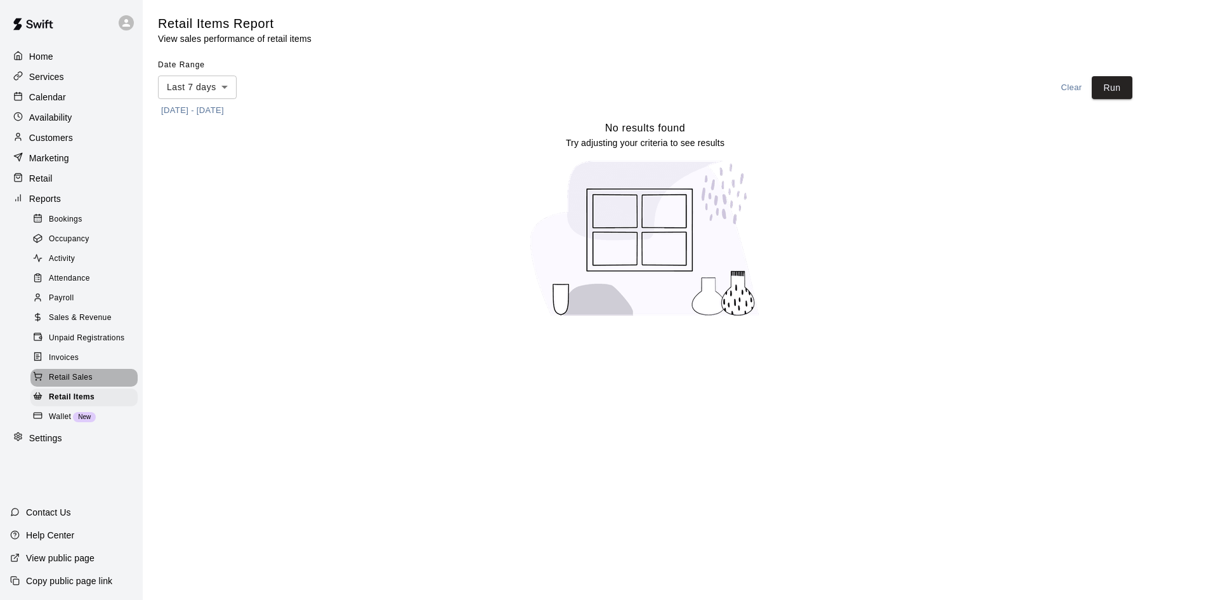
click at [72, 384] on span "Retail Sales" at bounding box center [71, 377] width 44 height 13
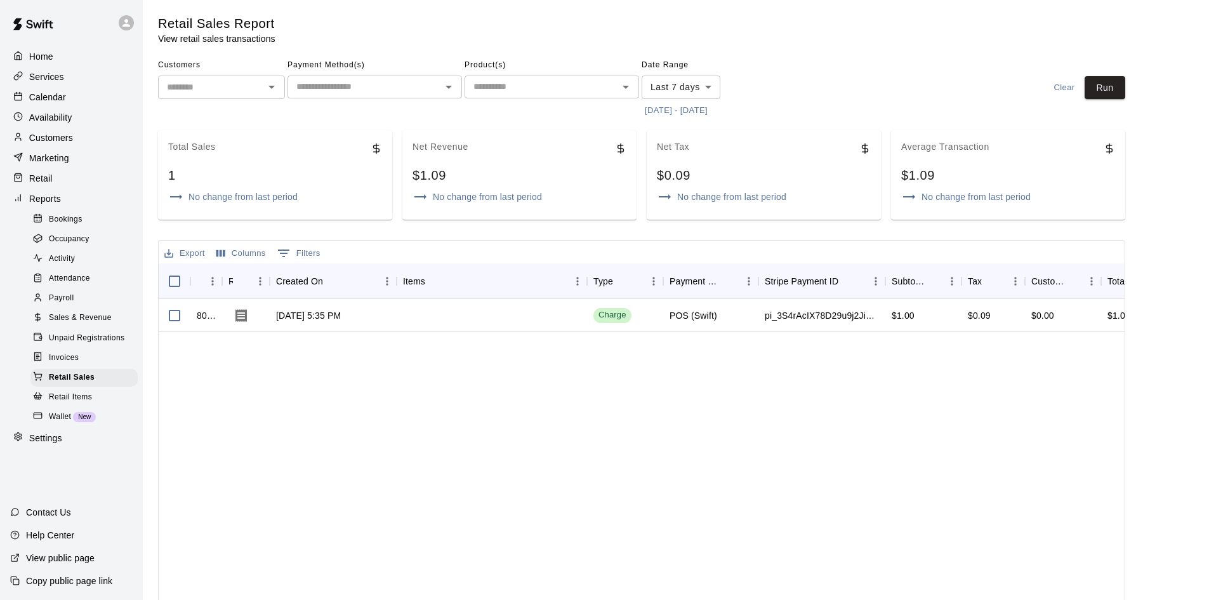
click at [79, 367] on div "Invoices" at bounding box center [83, 358] width 107 height 18
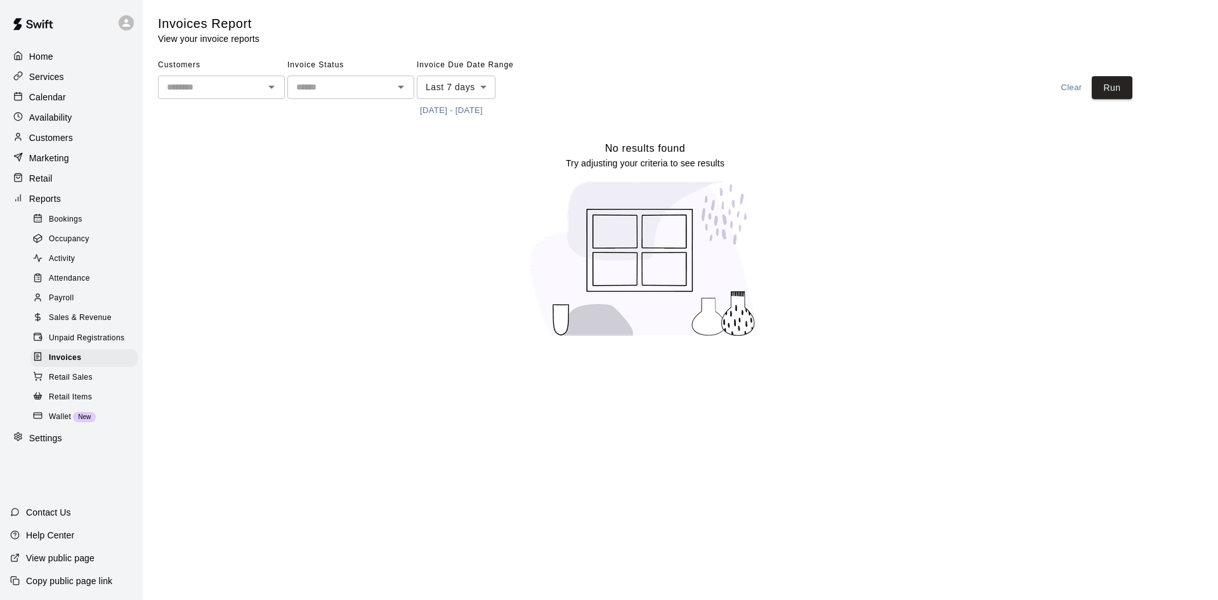
click at [86, 345] on span "Unpaid Registrations" at bounding box center [87, 338] width 76 height 13
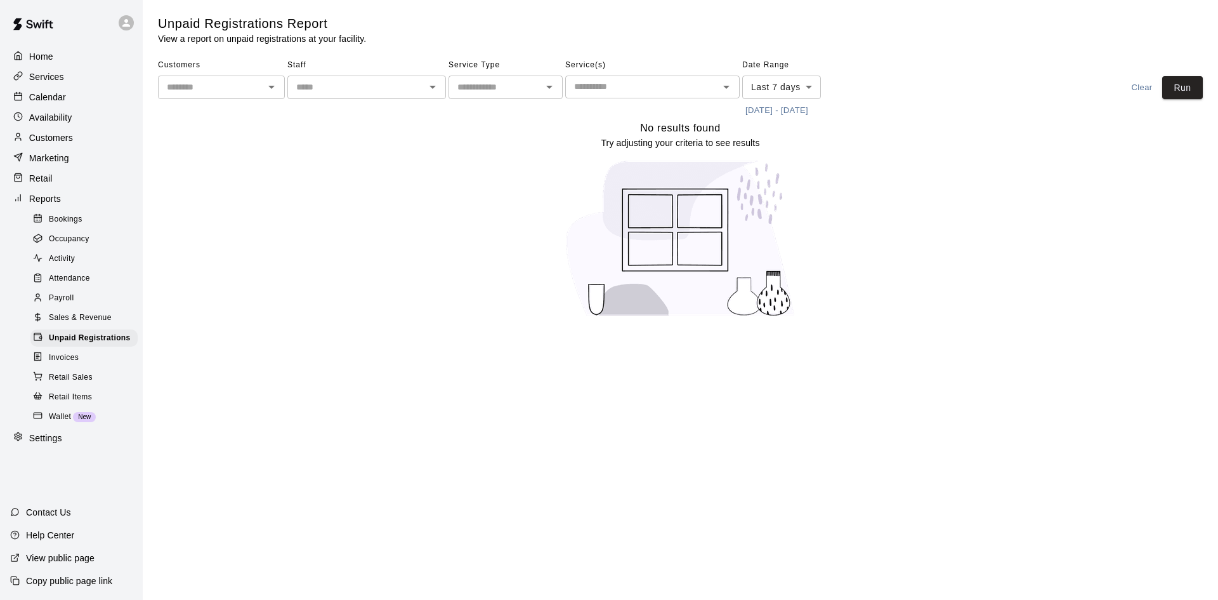
click at [86, 324] on span "Sales & Revenue" at bounding box center [80, 318] width 63 height 13
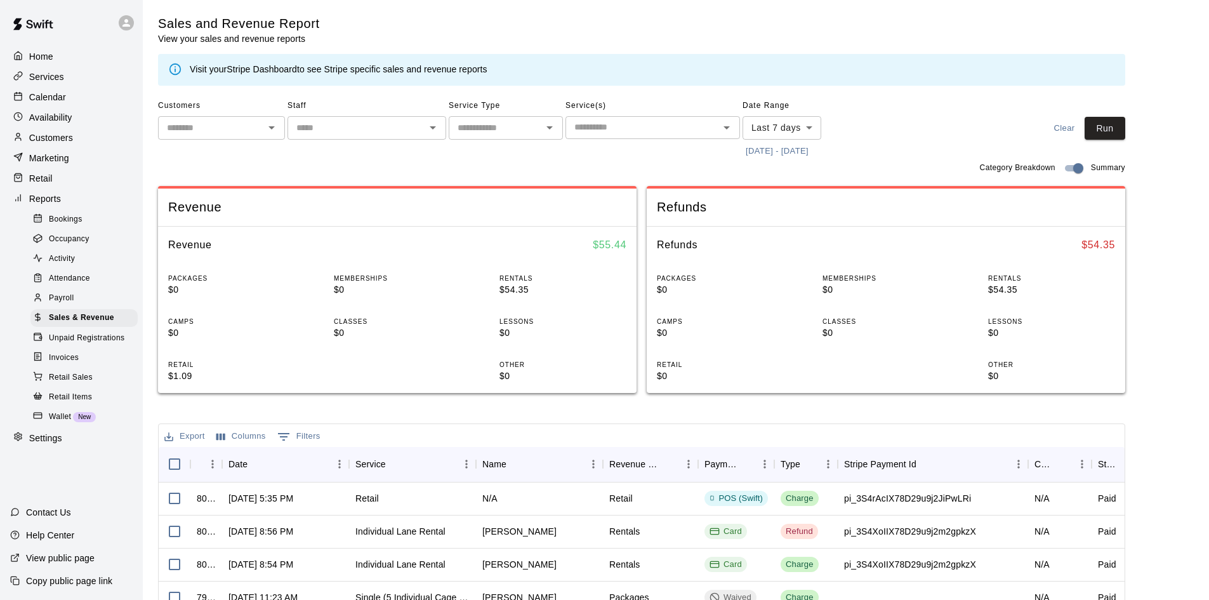
click at [48, 164] on p "Marketing" at bounding box center [49, 158] width 40 height 13
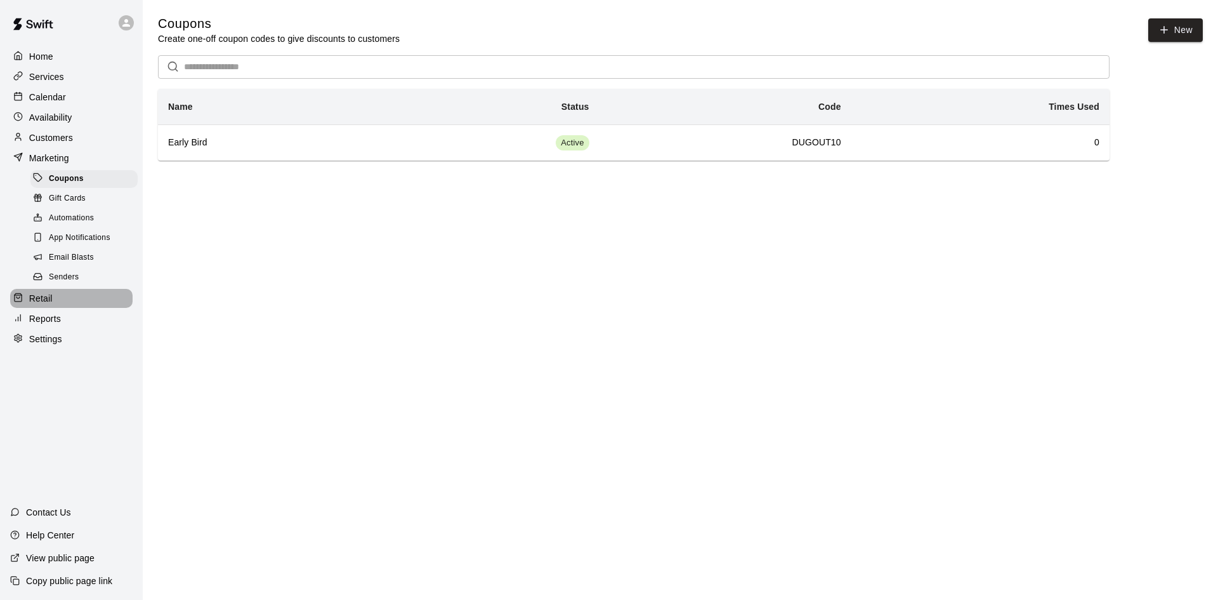
click at [36, 305] on p "Retail" at bounding box center [40, 298] width 23 height 13
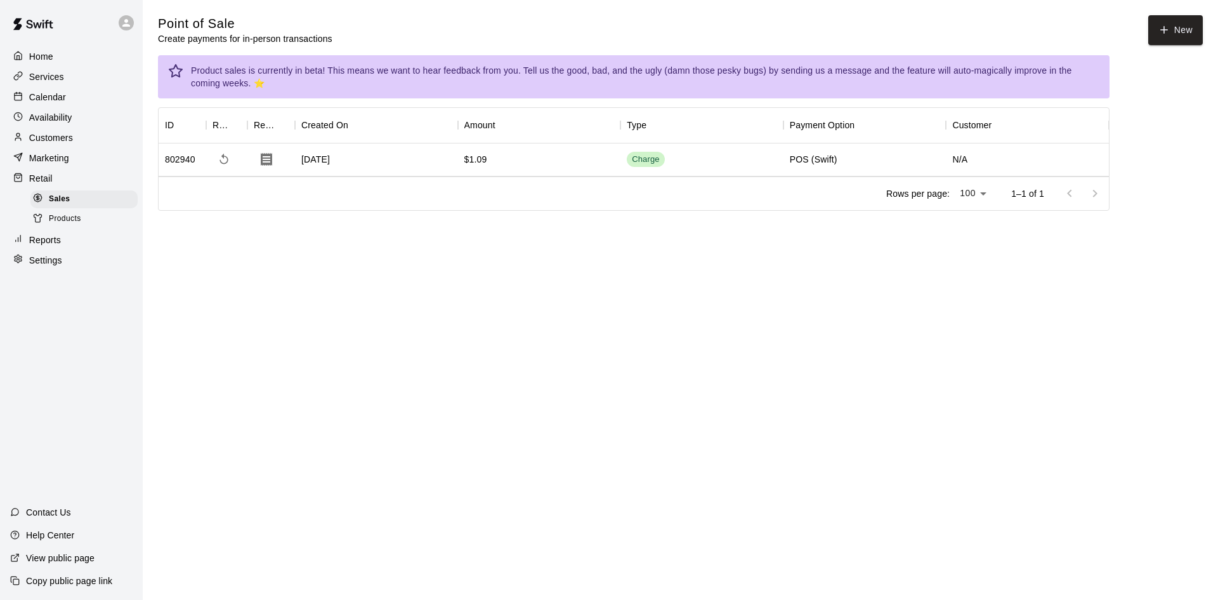
click at [70, 225] on span "Products" at bounding box center [65, 219] width 32 height 13
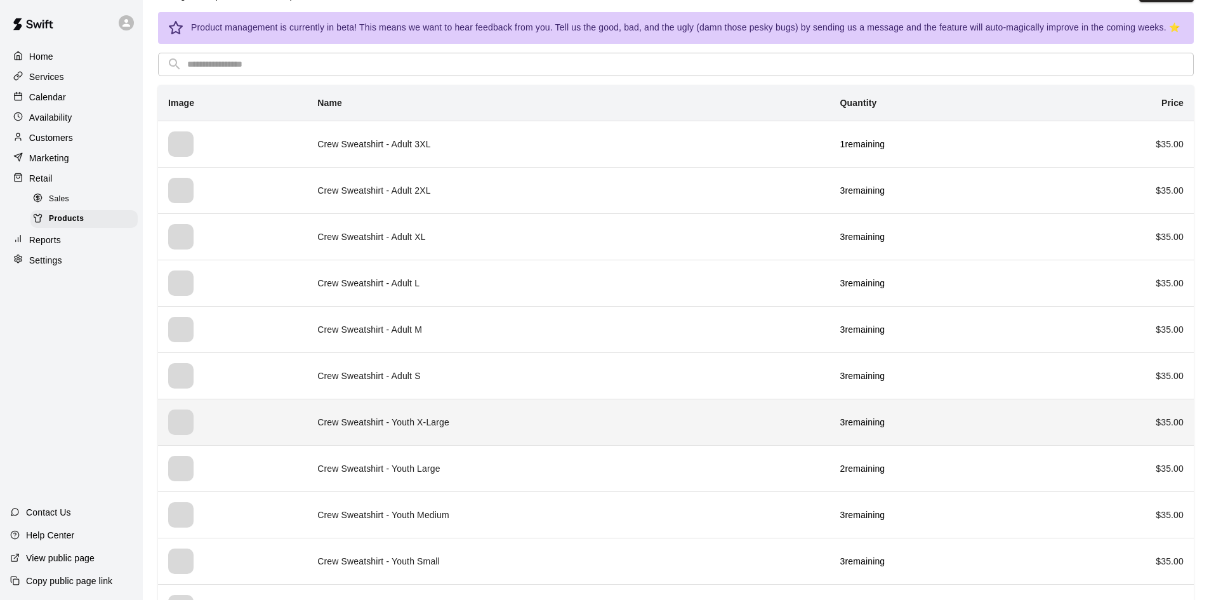
scroll to position [63, 0]
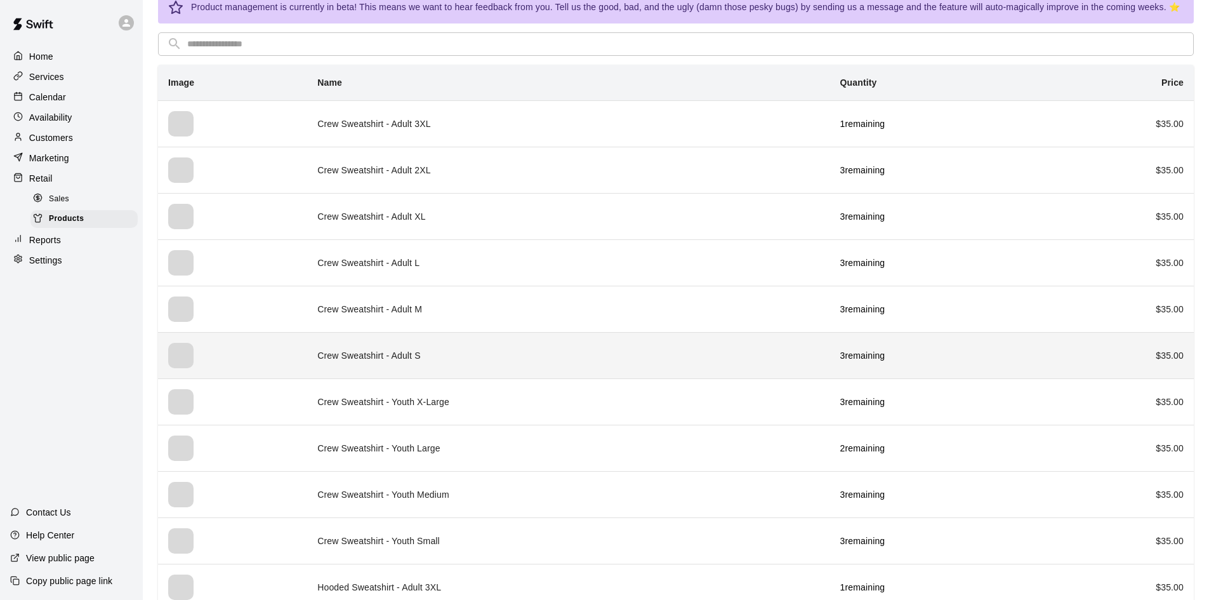
click at [397, 353] on td "Crew Sweatshirt - Adult S" at bounding box center [568, 355] width 522 height 46
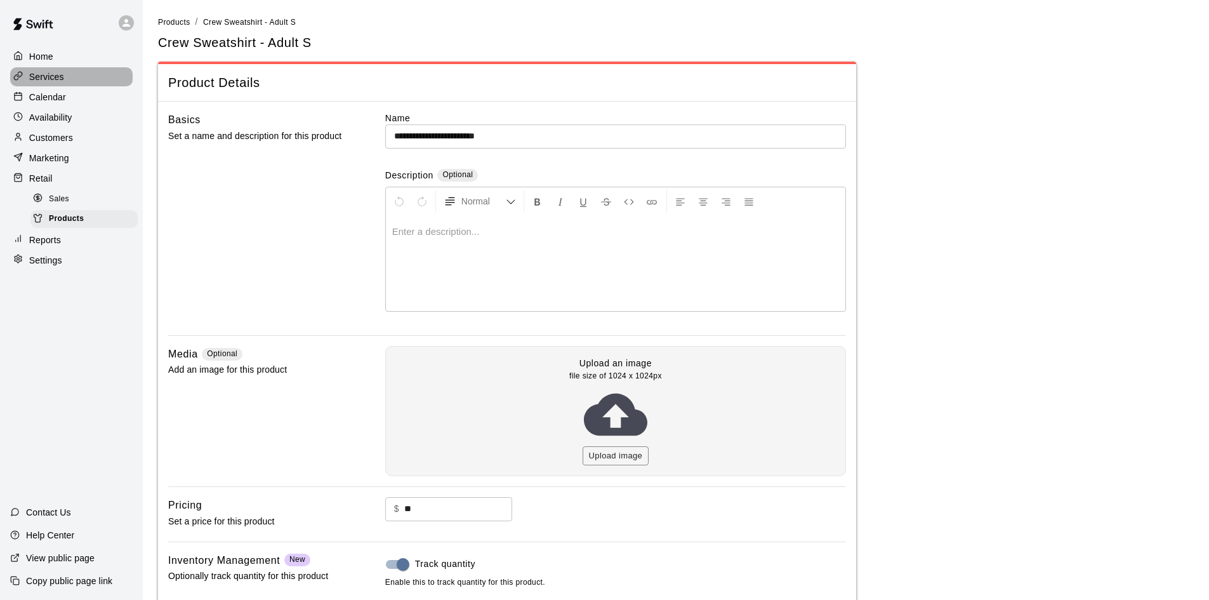
click at [43, 80] on p "Services" at bounding box center [46, 76] width 35 height 13
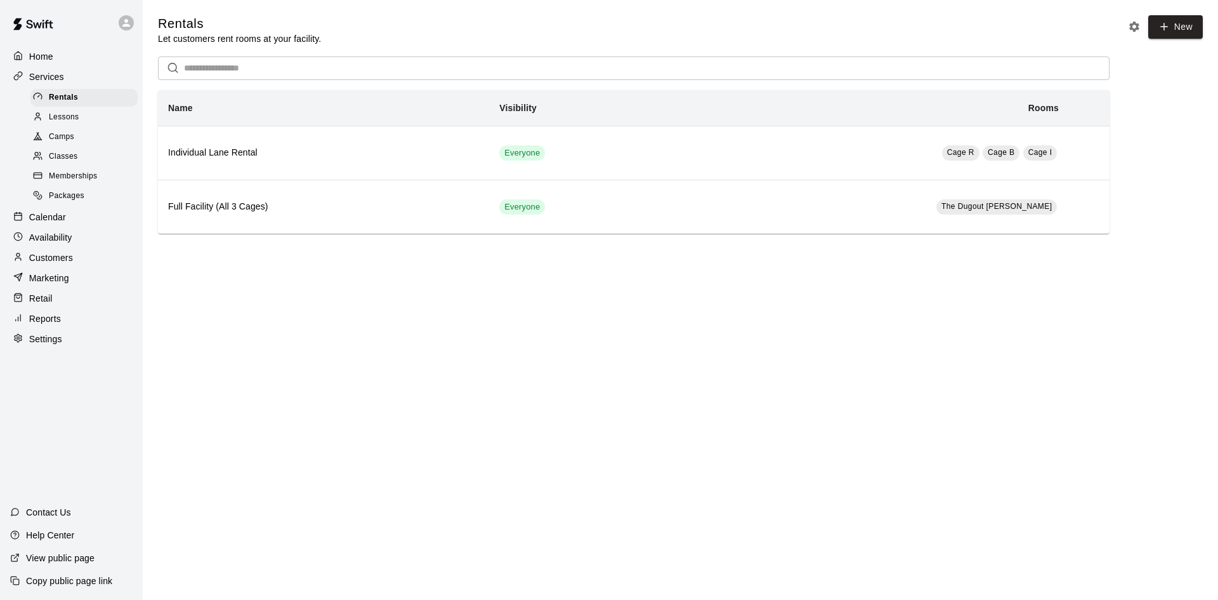
click at [44, 344] on p "Settings" at bounding box center [45, 339] width 33 height 13
select select "**"
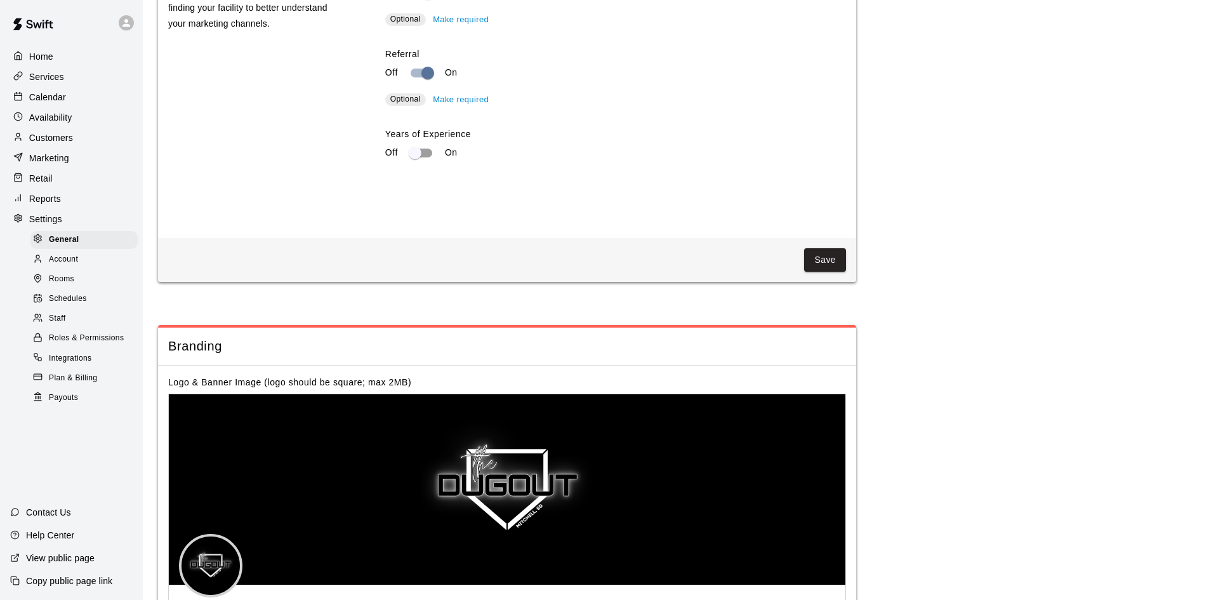
scroll to position [2552, 0]
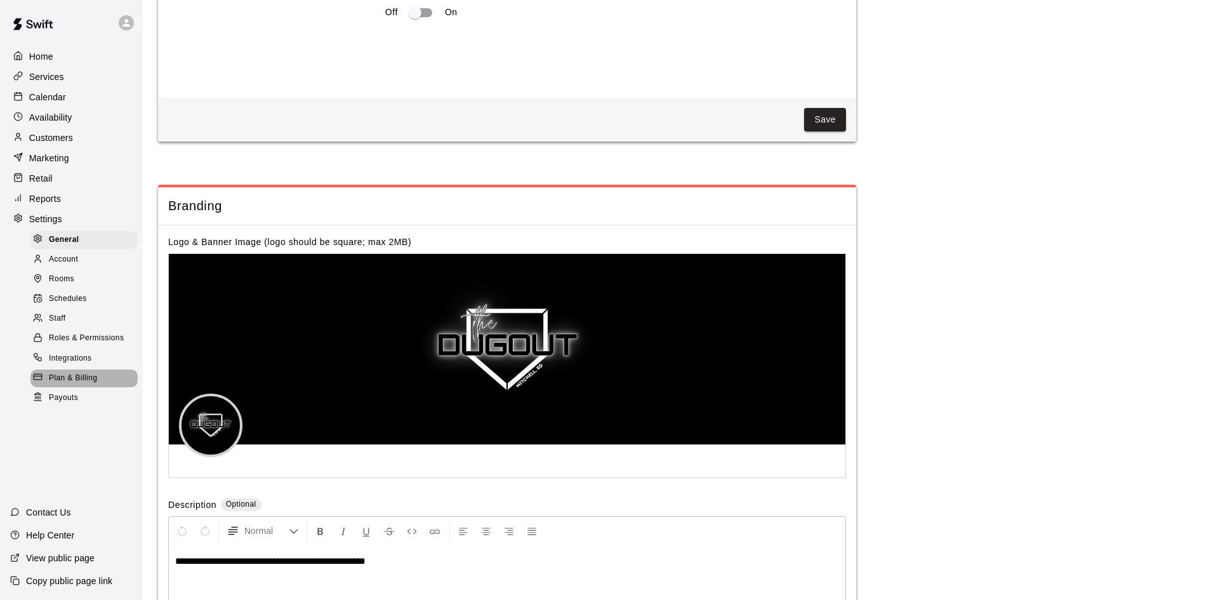
click at [80, 385] on span "Plan & Billing" at bounding box center [73, 378] width 48 height 13
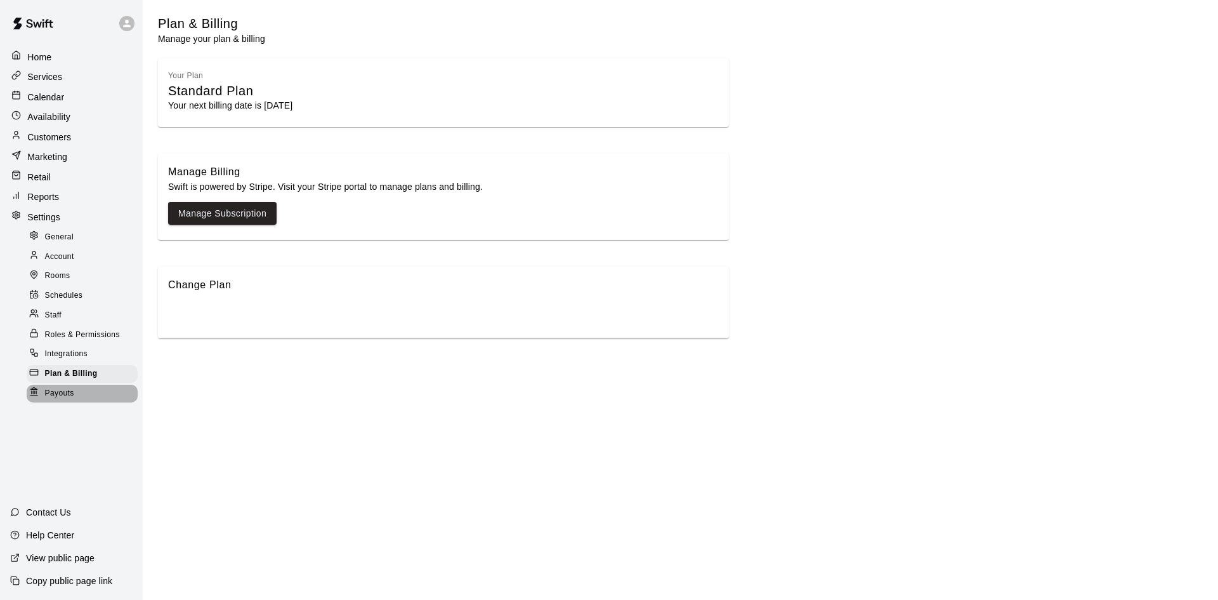
click at [68, 388] on span "Payouts" at bounding box center [59, 393] width 29 height 13
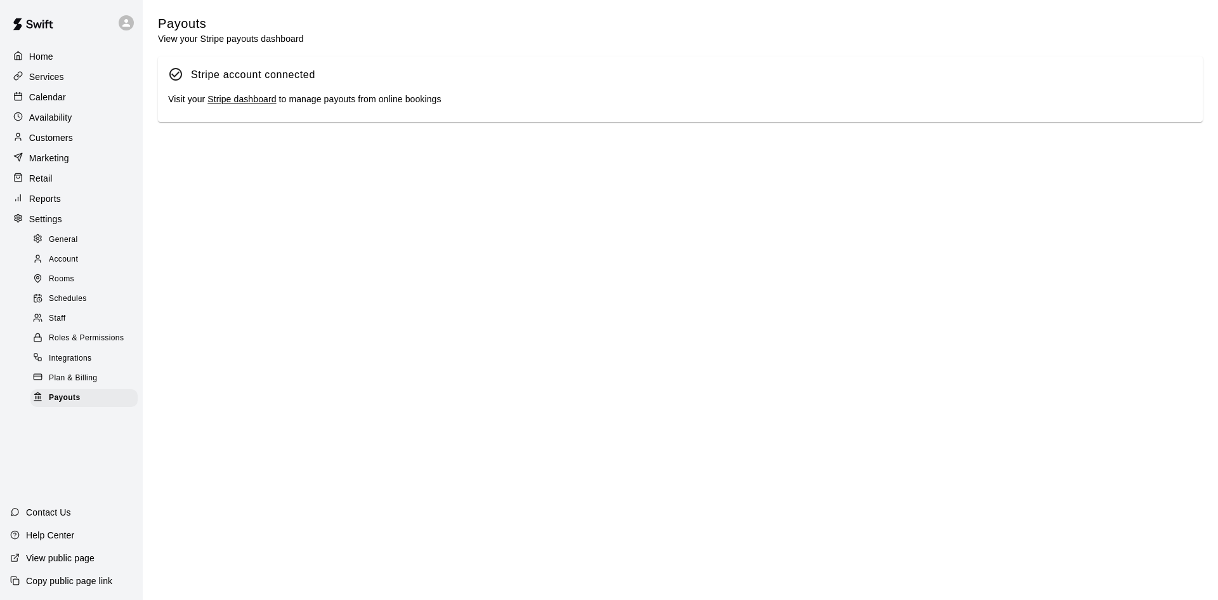
click at [245, 101] on link "Stripe dashboard" at bounding box center [242, 99] width 69 height 10
click at [67, 404] on span "Payouts" at bounding box center [64, 398] width 31 height 13
